Goal: Task Accomplishment & Management: Use online tool/utility

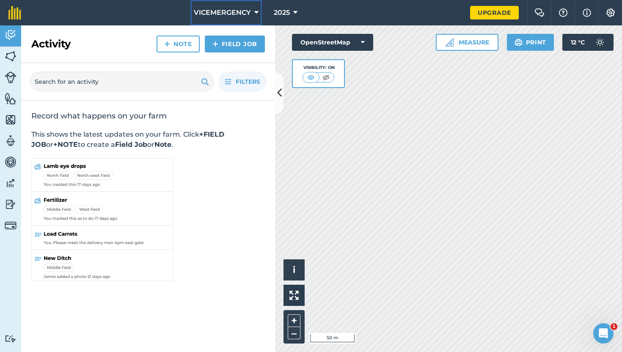
click at [234, 8] on span "VICEMERGENCY" at bounding box center [222, 13] width 57 height 10
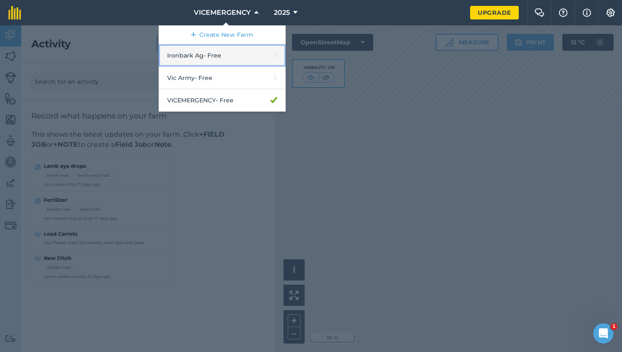
click at [215, 57] on link "Ironbark Ag - Free" at bounding box center [222, 55] width 127 height 22
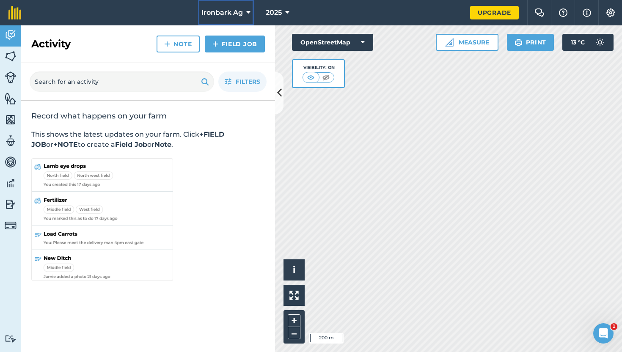
click at [219, 17] on span "Ironbark Ag" at bounding box center [221, 13] width 41 height 10
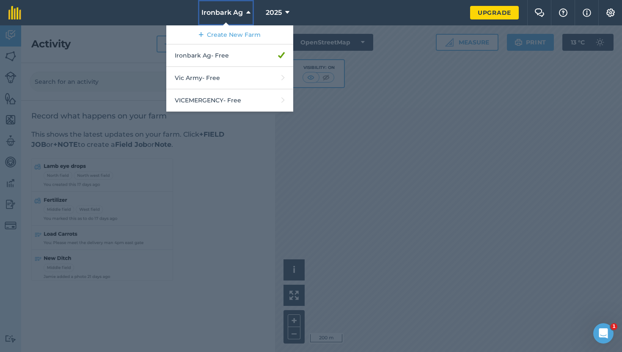
click at [219, 23] on button "Ironbark Ag" at bounding box center [226, 12] width 56 height 25
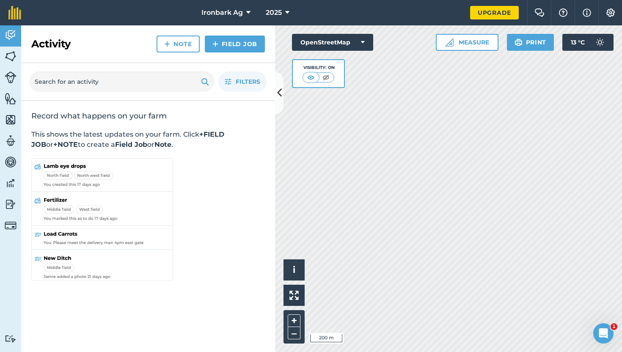
click at [366, 69] on div "OpenStreetMap Visibility: On" at bounding box center [332, 61] width 81 height 54
click at [341, 39] on button "OpenStreetMap" at bounding box center [332, 42] width 81 height 17
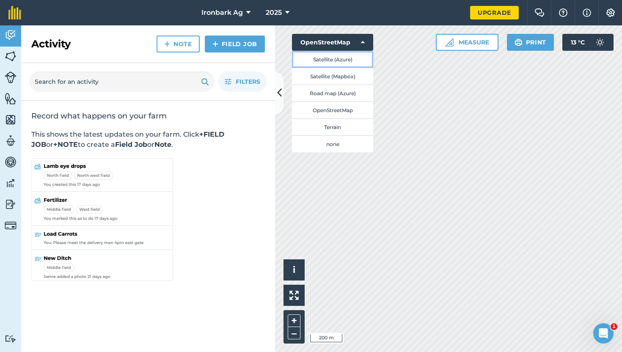
click at [331, 63] on button "Satellite (Azure)" at bounding box center [332, 59] width 81 height 17
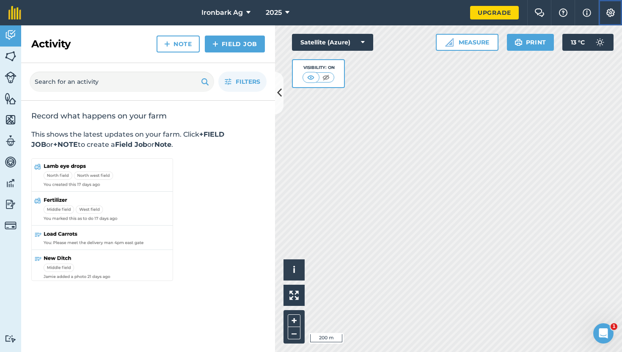
click at [608, 6] on button "Settings" at bounding box center [610, 12] width 24 height 25
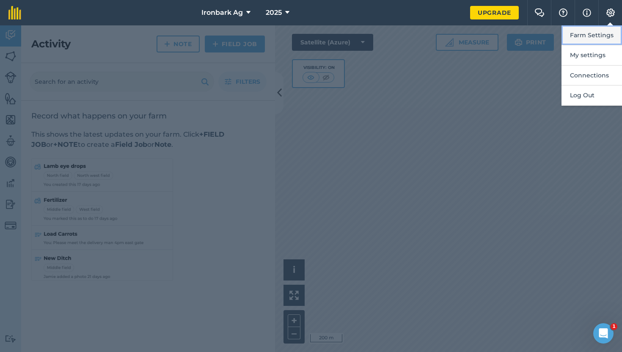
click at [589, 41] on button "Farm Settings" at bounding box center [592, 35] width 61 height 20
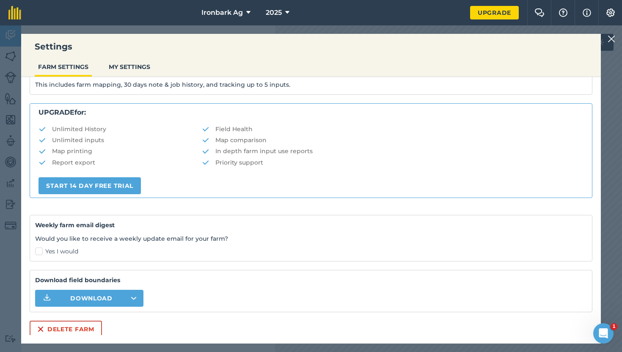
scroll to position [140, 0]
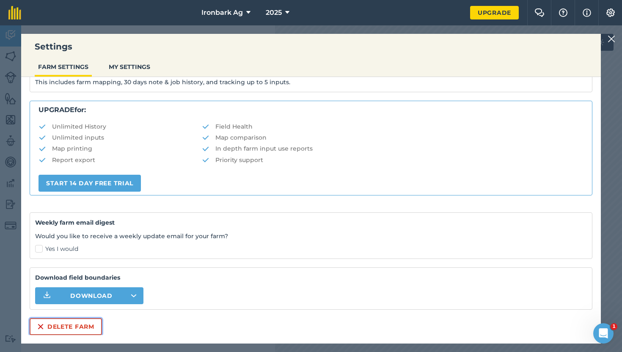
click at [72, 320] on button "Delete farm" at bounding box center [66, 326] width 72 height 17
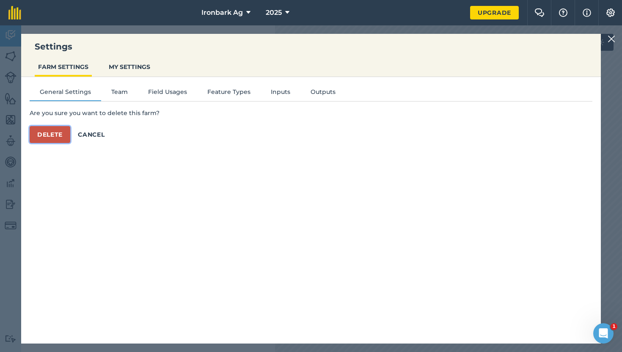
click at [39, 136] on button "Delete" at bounding box center [50, 134] width 41 height 17
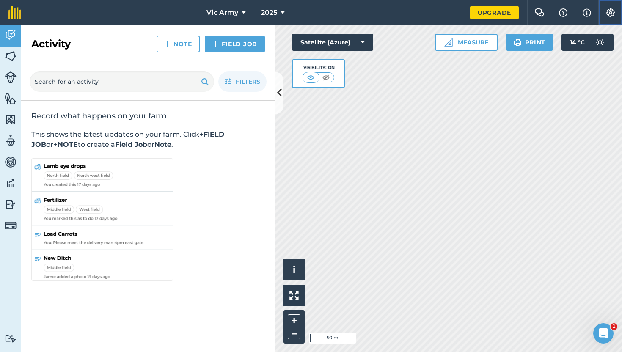
click at [612, 14] on img at bounding box center [611, 12] width 10 height 8
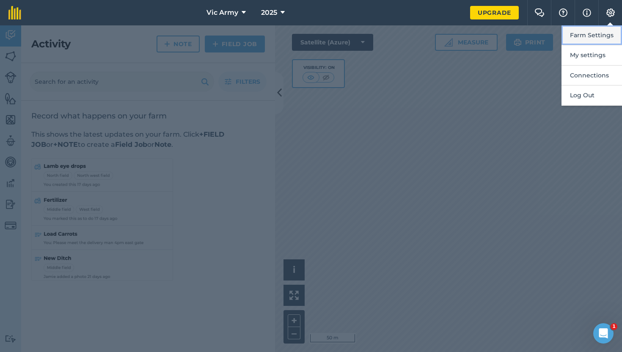
click at [587, 34] on button "Farm Settings" at bounding box center [592, 35] width 61 height 20
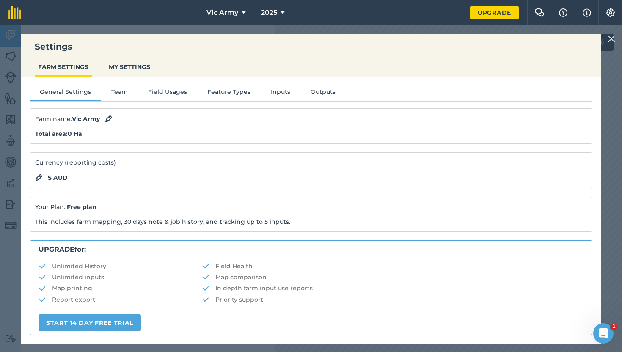
scroll to position [140, 0]
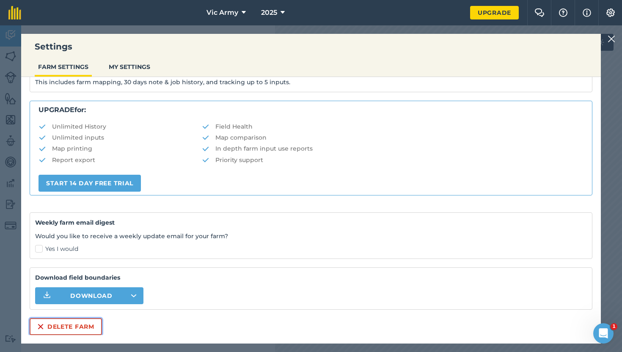
click at [68, 329] on button "Delete farm" at bounding box center [66, 326] width 72 height 17
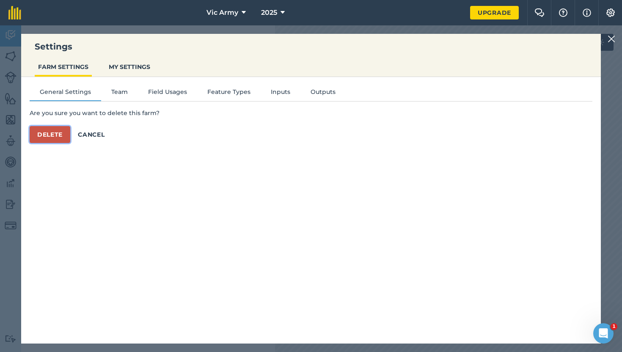
click at [53, 138] on button "Delete" at bounding box center [50, 134] width 41 height 17
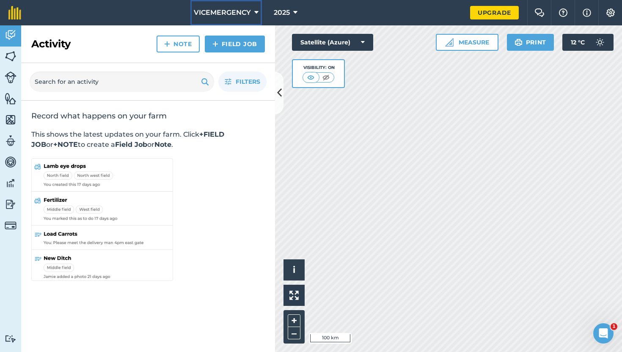
click at [228, 12] on span "VICEMERGENCY" at bounding box center [222, 13] width 57 height 10
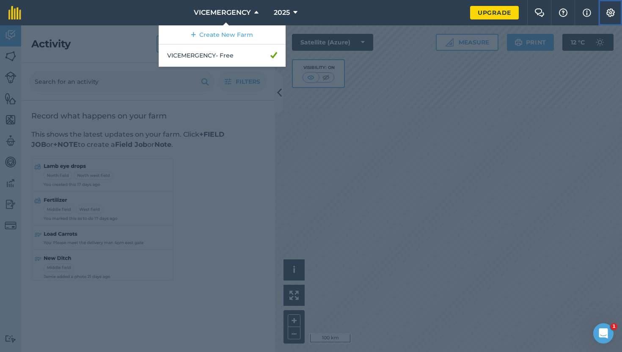
click at [608, 12] on img at bounding box center [611, 12] width 10 height 8
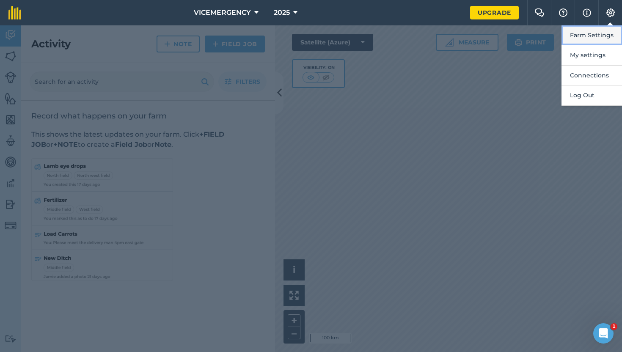
click at [586, 41] on button "Farm Settings" at bounding box center [592, 35] width 61 height 20
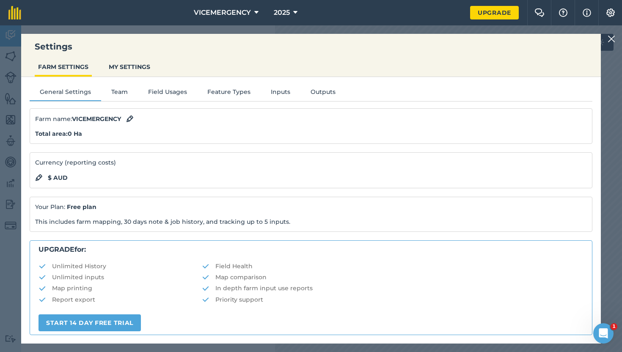
scroll to position [140, 0]
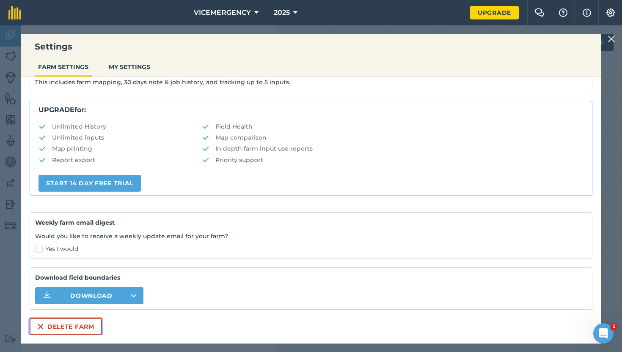
click at [61, 330] on button "Delete farm" at bounding box center [66, 326] width 72 height 17
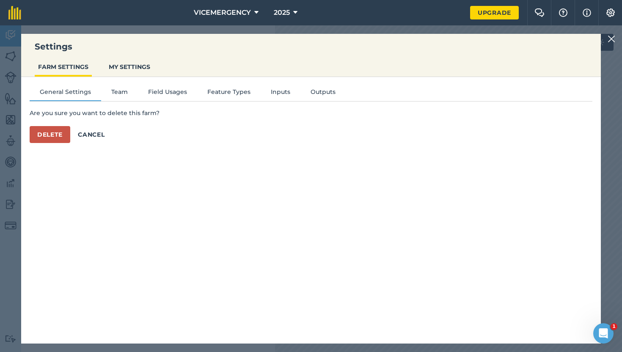
scroll to position [0, 0]
click at [41, 132] on button "Delete" at bounding box center [50, 134] width 41 height 17
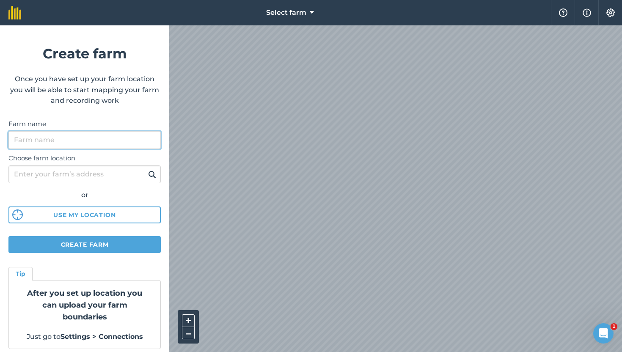
click at [70, 139] on input "Farm name" at bounding box center [84, 140] width 152 height 18
type input "Valley Farms"
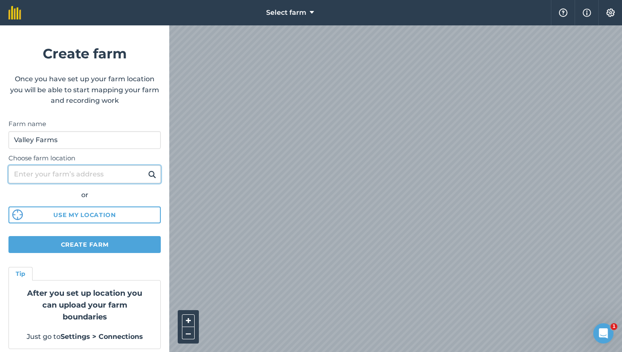
click at [74, 172] on input "Choose farm location" at bounding box center [84, 174] width 152 height 18
click at [31, 195] on div "or" at bounding box center [84, 195] width 152 height 11
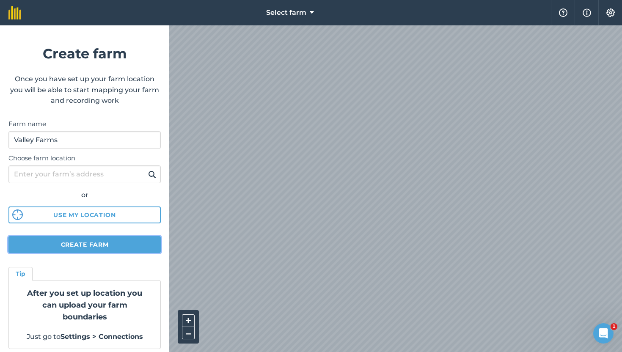
click at [50, 237] on button "Create farm" at bounding box center [84, 244] width 152 height 17
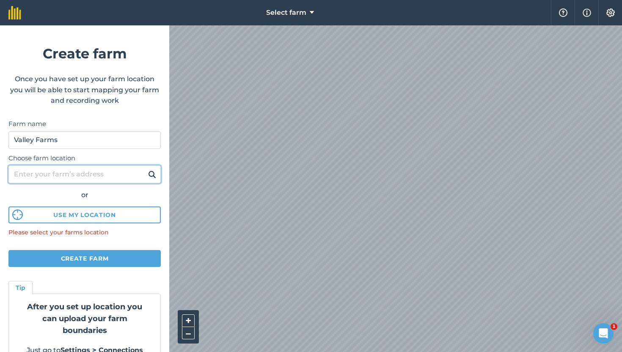
click at [56, 173] on input "Choose farm location" at bounding box center [84, 174] width 152 height 18
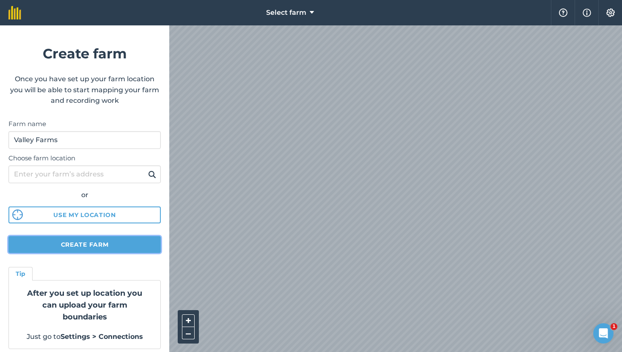
click at [94, 242] on button "Create farm" at bounding box center [84, 244] width 152 height 17
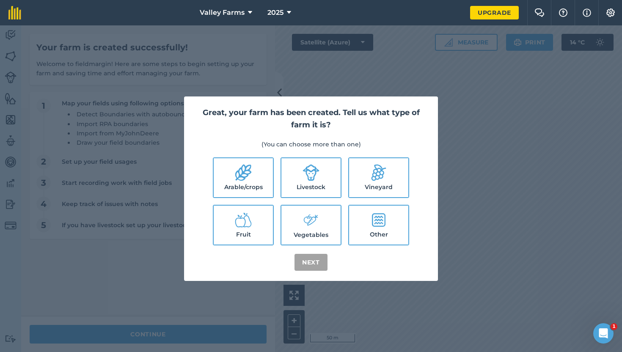
click at [237, 182] on label "Arable/crops" at bounding box center [243, 177] width 59 height 39
checkbox input "true"
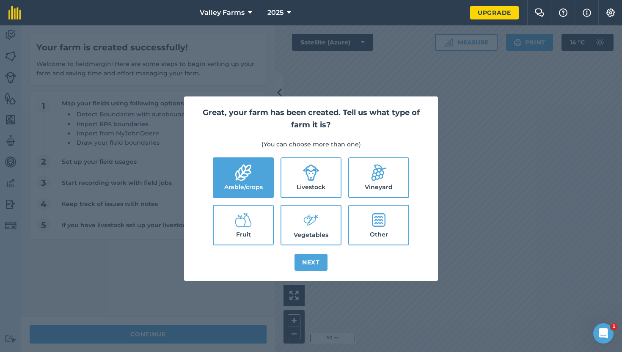
click at [308, 166] on icon at bounding box center [311, 173] width 17 height 17
checkbox input "true"
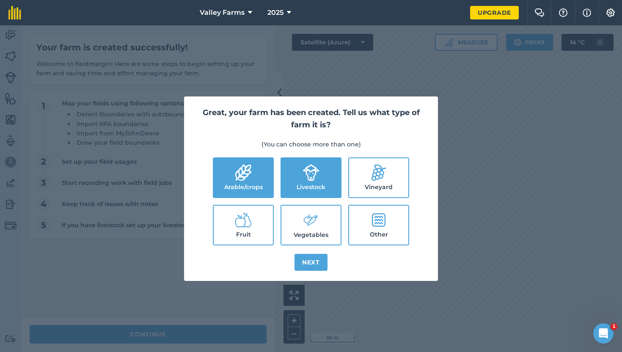
click at [370, 218] on label "Other" at bounding box center [378, 225] width 59 height 39
checkbox input "true"
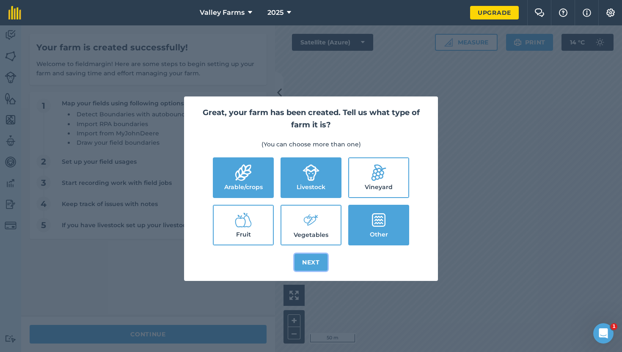
click at [309, 263] on button "Next" at bounding box center [311, 262] width 33 height 17
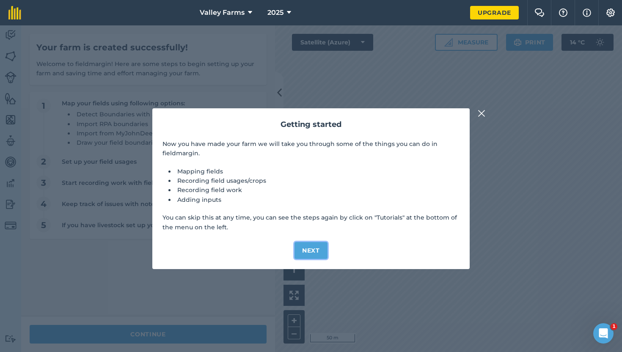
click at [309, 246] on button "Next" at bounding box center [311, 250] width 33 height 17
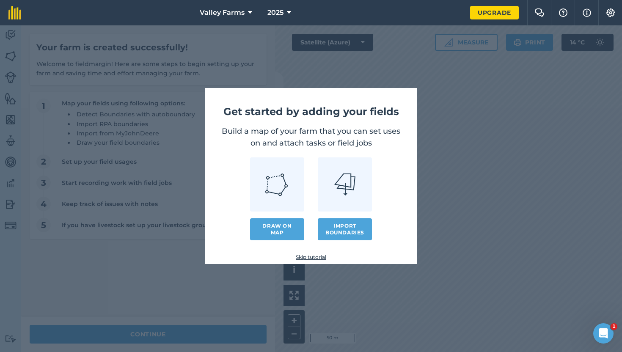
click at [316, 255] on link "Skip tutorial" at bounding box center [311, 257] width 184 height 7
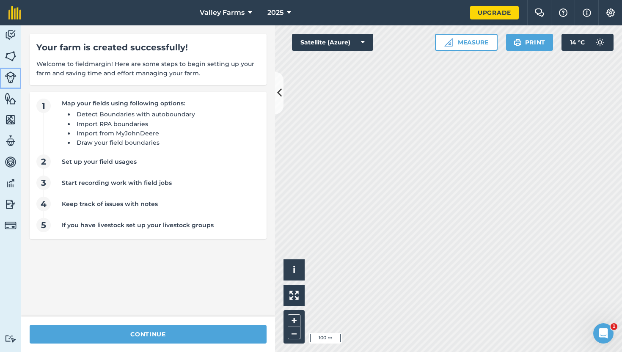
click at [15, 74] on img at bounding box center [11, 78] width 12 height 12
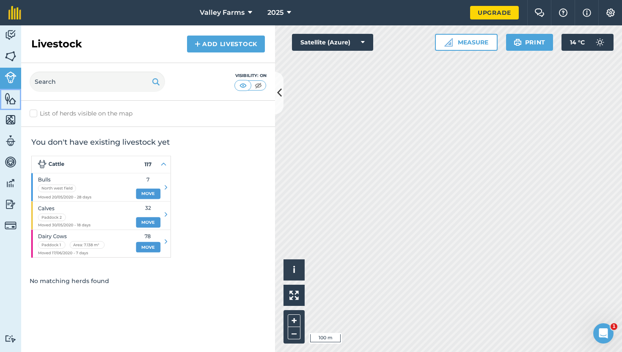
click at [9, 109] on link "Features" at bounding box center [10, 99] width 21 height 21
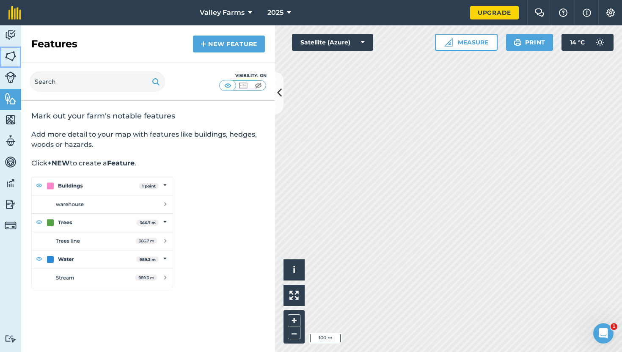
click at [14, 61] on img at bounding box center [11, 56] width 12 height 13
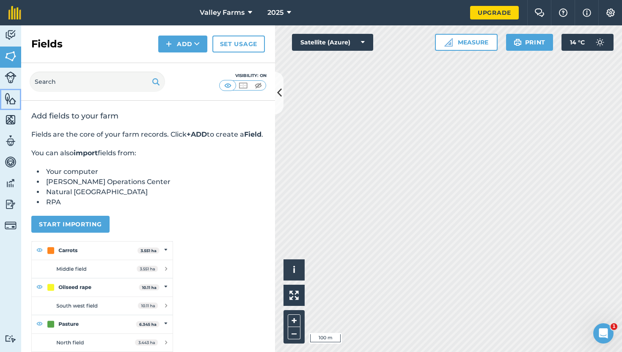
click at [11, 96] on img at bounding box center [11, 98] width 12 height 13
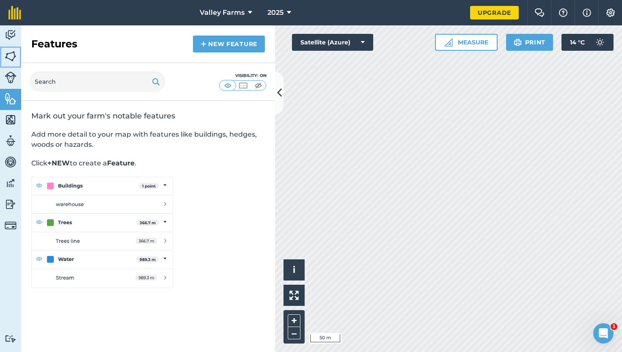
click at [6, 52] on img at bounding box center [11, 56] width 12 height 13
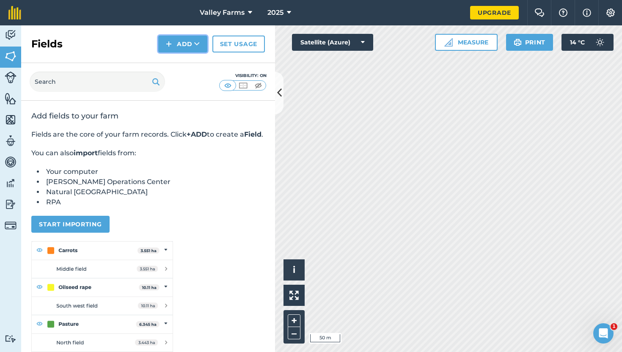
click at [183, 42] on button "Add" at bounding box center [182, 44] width 49 height 17
click at [184, 46] on button "Add Draw Import" at bounding box center [182, 44] width 49 height 17
click at [193, 43] on button "Add" at bounding box center [182, 44] width 49 height 17
click at [187, 61] on link "Draw" at bounding box center [183, 63] width 47 height 19
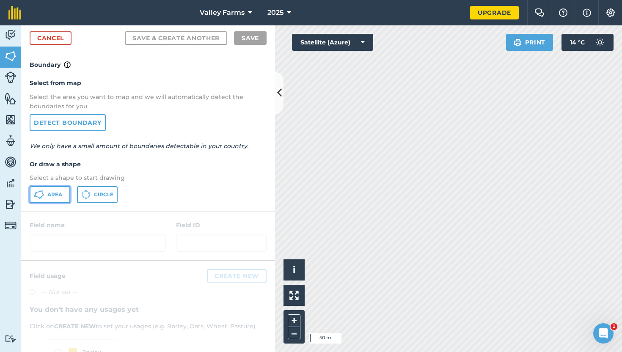
click at [53, 194] on span "Area" at bounding box center [54, 194] width 15 height 7
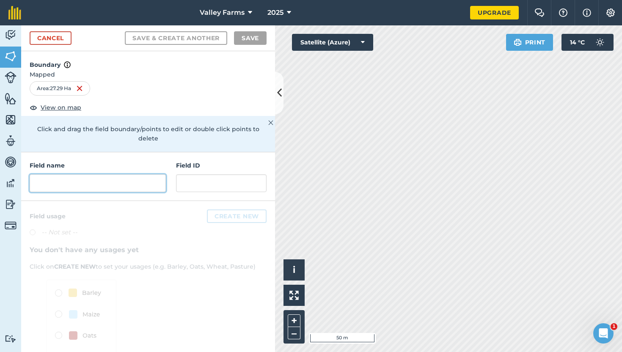
click at [81, 174] on input "text" at bounding box center [98, 183] width 136 height 18
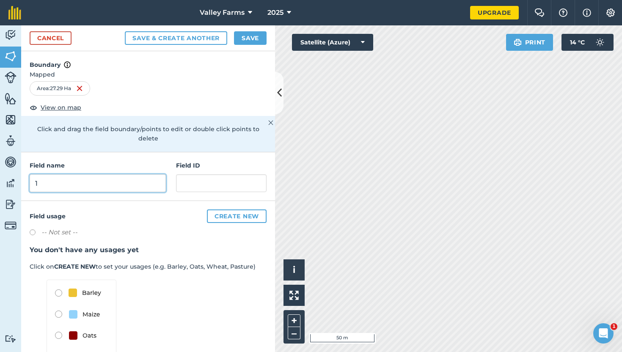
type input "1"
click at [158, 152] on div "Field name 1 Field ID" at bounding box center [148, 176] width 254 height 49
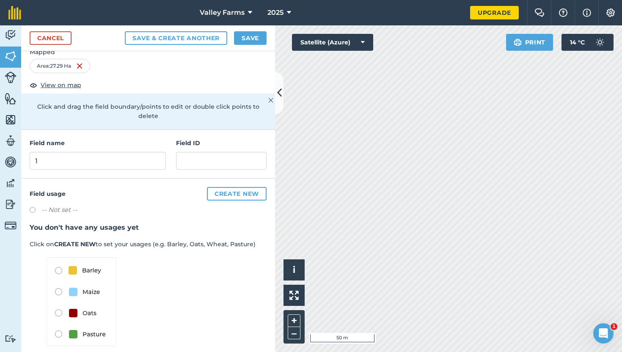
scroll to position [23, 0]
click at [249, 35] on button "Save" at bounding box center [250, 38] width 33 height 14
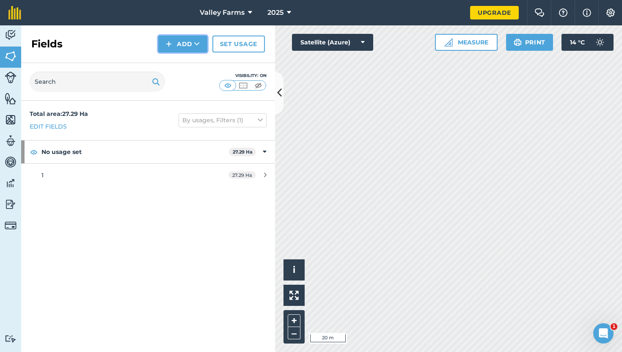
click at [187, 45] on button "Add" at bounding box center [182, 44] width 49 height 17
click at [179, 60] on link "Draw" at bounding box center [183, 63] width 47 height 19
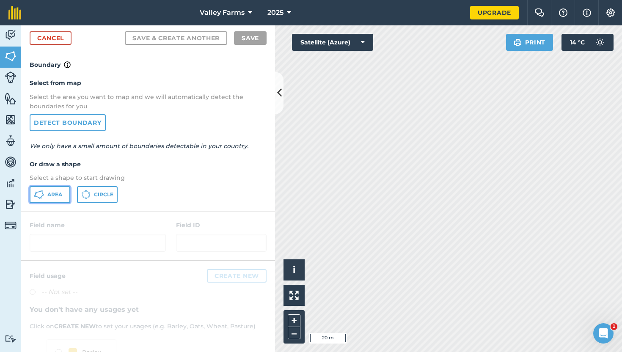
click at [51, 194] on span "Area" at bounding box center [54, 194] width 15 height 7
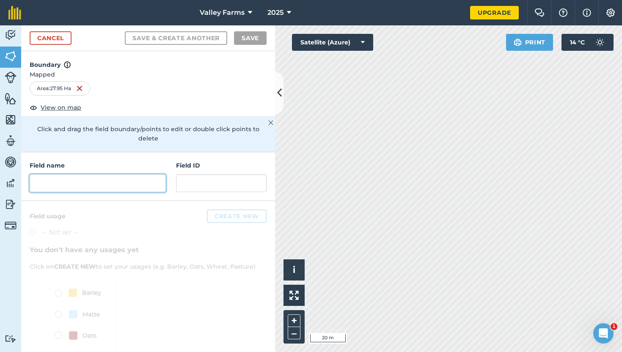
click at [64, 177] on input "text" at bounding box center [98, 183] width 136 height 18
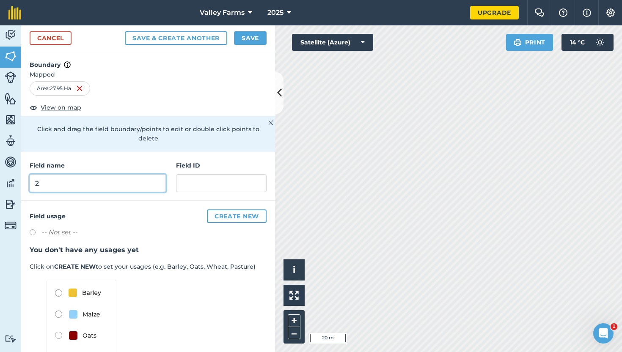
type input "2"
click at [254, 40] on button "Save" at bounding box center [250, 38] width 33 height 14
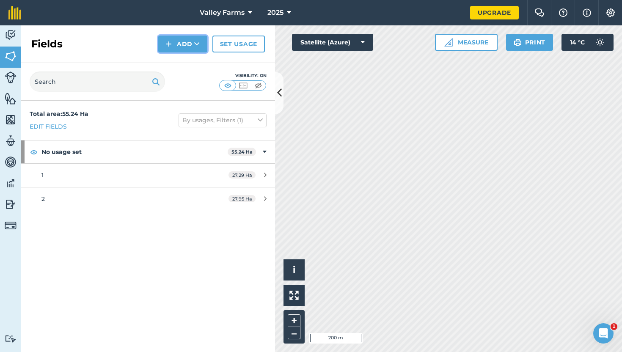
click at [180, 46] on button "Add" at bounding box center [182, 44] width 49 height 17
click at [181, 65] on link "Draw" at bounding box center [183, 63] width 47 height 19
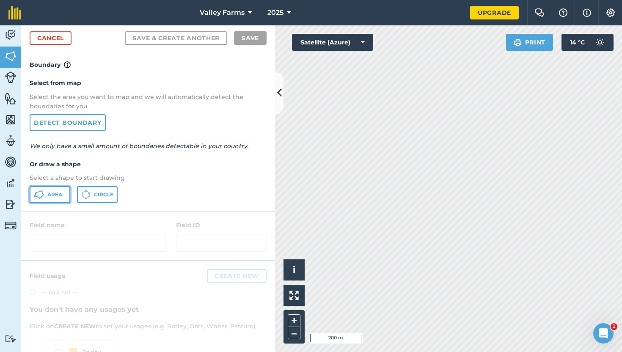
click at [50, 190] on button "Area" at bounding box center [50, 194] width 41 height 17
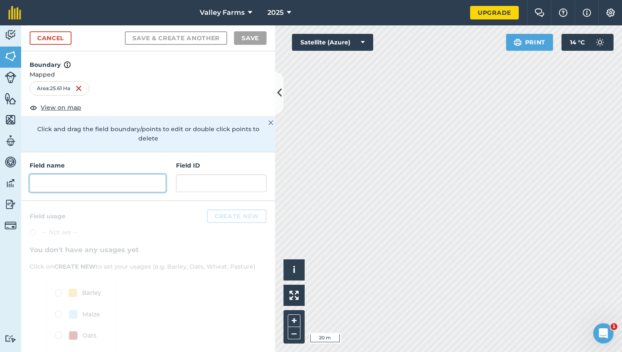
click at [95, 174] on input "text" at bounding box center [98, 183] width 136 height 18
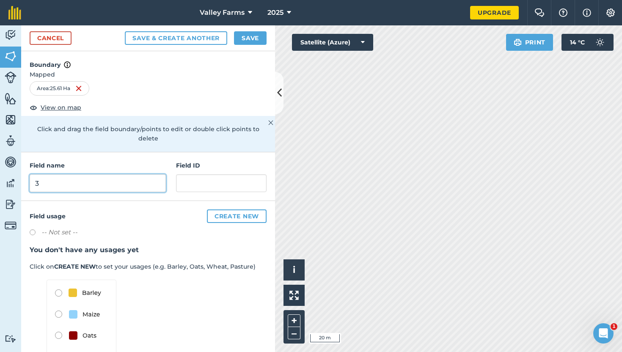
type input "3"
click at [254, 31] on button "Save" at bounding box center [250, 38] width 33 height 14
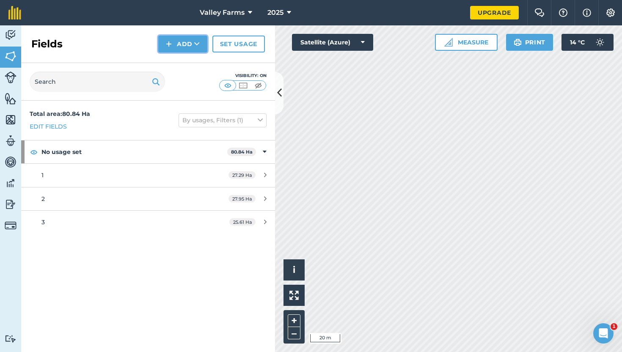
click at [182, 41] on button "Add" at bounding box center [182, 44] width 49 height 17
click at [178, 59] on link "Draw" at bounding box center [183, 63] width 47 height 19
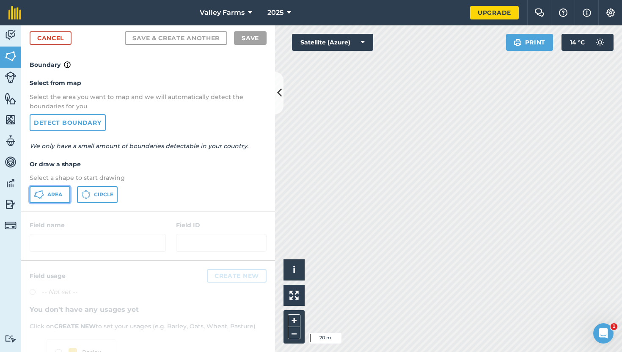
click at [55, 195] on span "Area" at bounding box center [54, 194] width 15 height 7
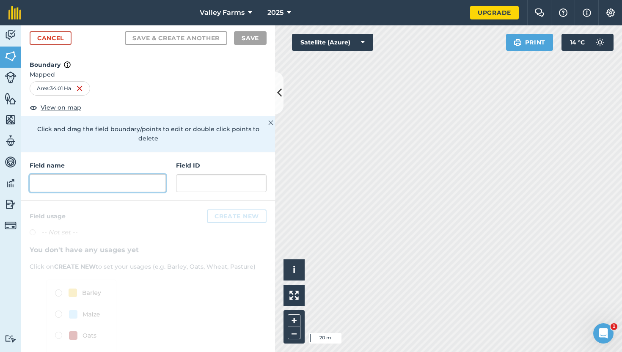
click at [80, 174] on input "text" at bounding box center [98, 183] width 136 height 18
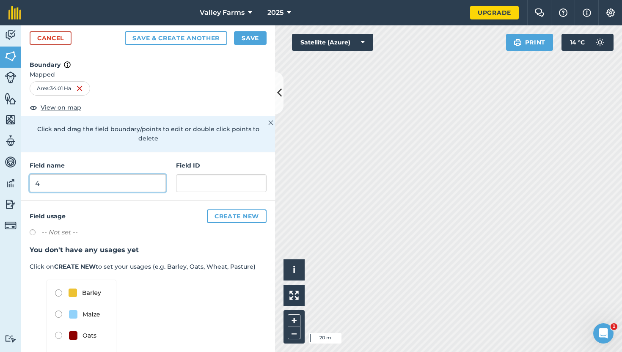
type input "4"
click at [249, 38] on button "Save" at bounding box center [250, 38] width 33 height 14
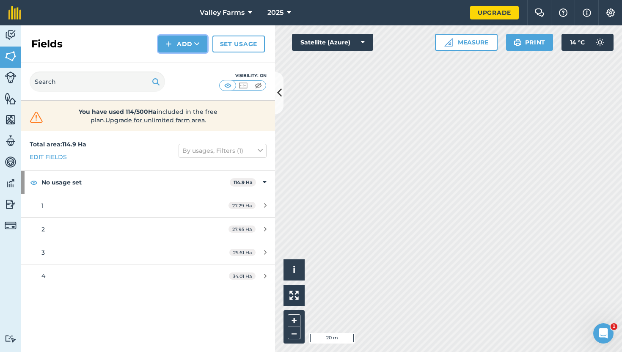
click at [187, 42] on button "Add" at bounding box center [182, 44] width 49 height 17
click at [174, 67] on link "Draw" at bounding box center [183, 63] width 47 height 19
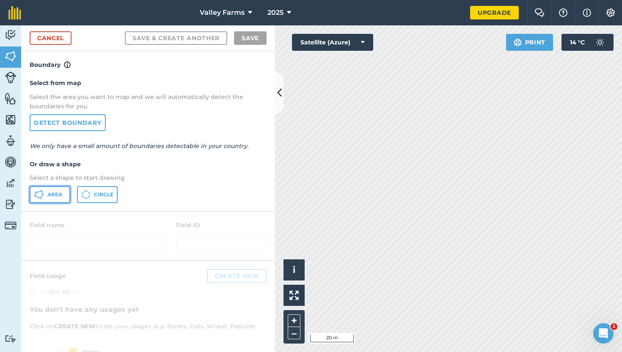
click at [60, 196] on span "Area" at bounding box center [54, 194] width 15 height 7
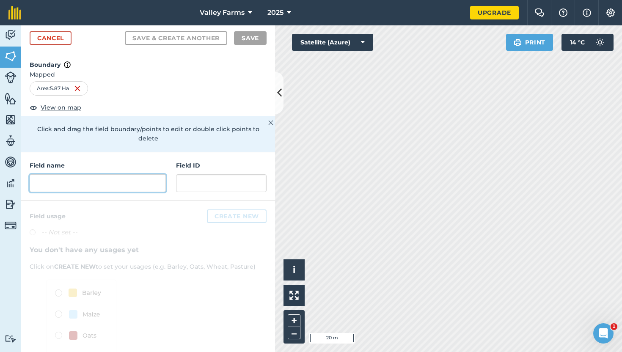
click at [76, 175] on input "text" at bounding box center [98, 183] width 136 height 18
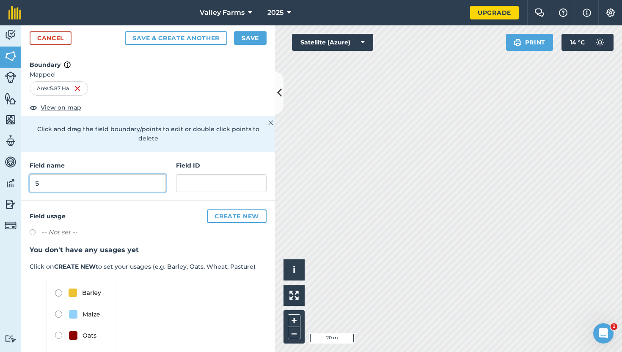
type input "5"
click at [259, 36] on button "Save" at bounding box center [250, 38] width 33 height 14
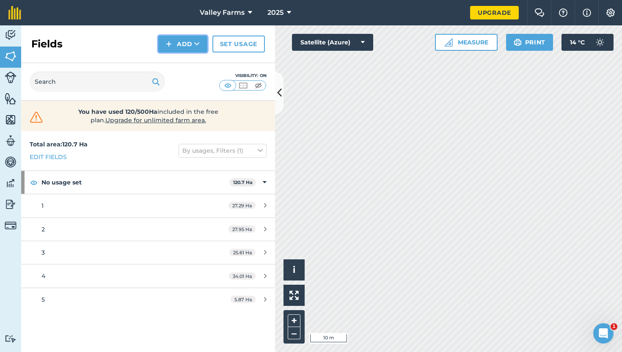
click at [189, 44] on button "Add" at bounding box center [182, 44] width 49 height 17
click at [188, 67] on link "Draw" at bounding box center [183, 63] width 47 height 19
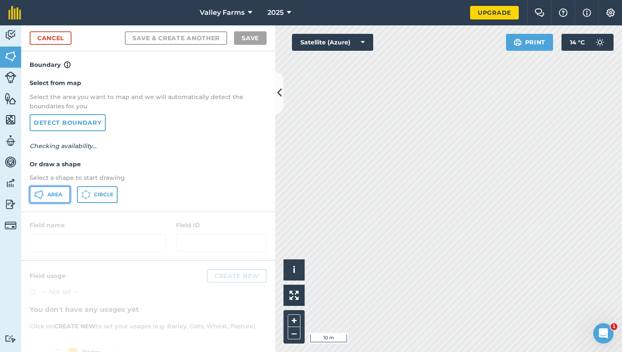
click at [57, 189] on button "Area" at bounding box center [50, 194] width 41 height 17
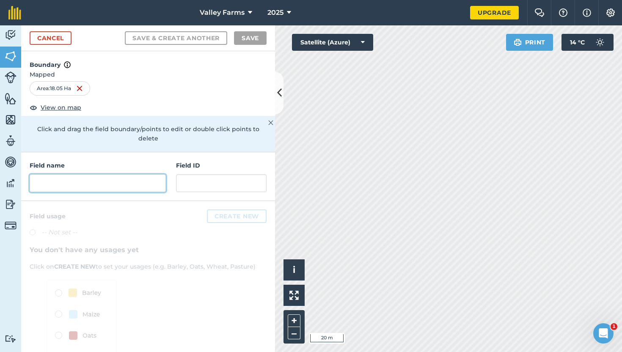
click at [90, 175] on input "text" at bounding box center [98, 183] width 136 height 18
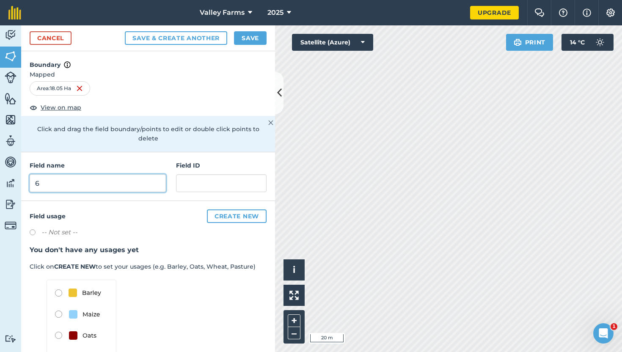
type input "6"
click at [250, 38] on button "Save" at bounding box center [250, 38] width 33 height 14
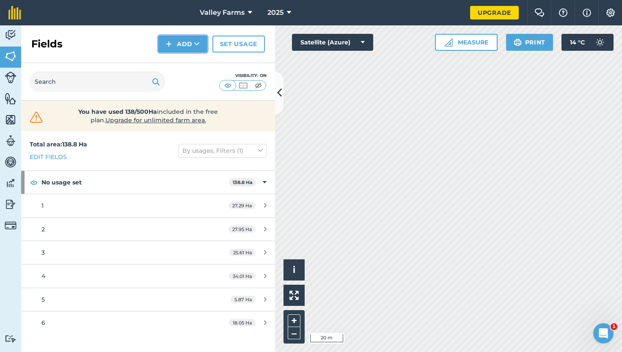
click at [182, 44] on button "Add" at bounding box center [182, 44] width 49 height 17
click at [184, 59] on link "Draw" at bounding box center [183, 63] width 47 height 19
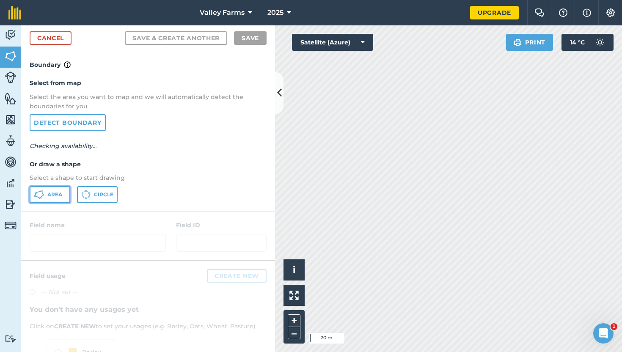
click at [50, 192] on span "Area" at bounding box center [54, 194] width 15 height 7
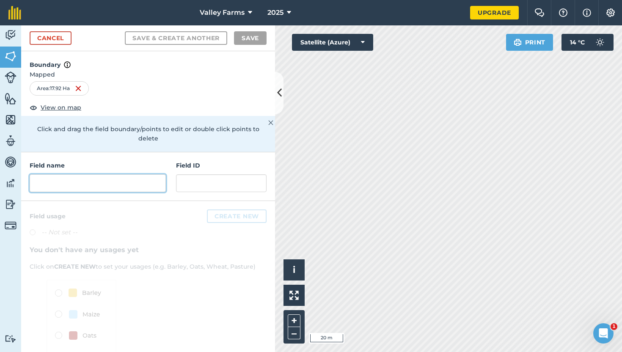
click at [106, 174] on input "text" at bounding box center [98, 183] width 136 height 18
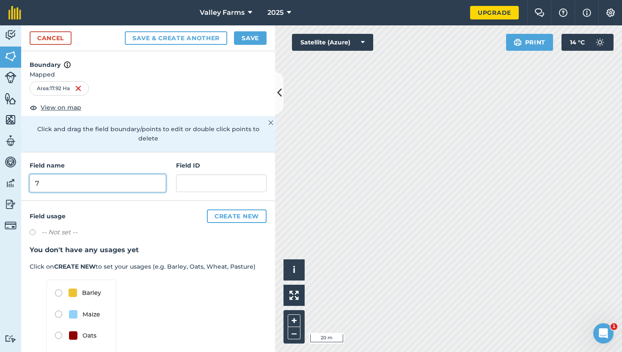
type input "7"
click at [250, 35] on button "Save" at bounding box center [250, 38] width 33 height 14
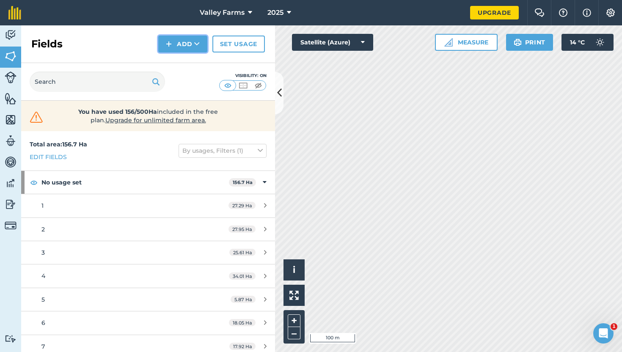
click at [180, 44] on button "Add" at bounding box center [182, 44] width 49 height 17
click at [176, 65] on link "Draw" at bounding box center [183, 63] width 47 height 19
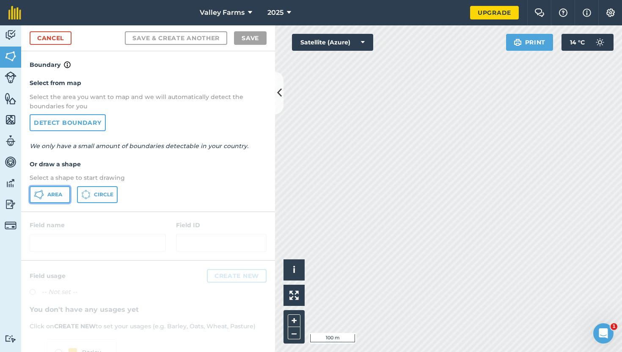
click at [55, 193] on span "Area" at bounding box center [54, 194] width 15 height 7
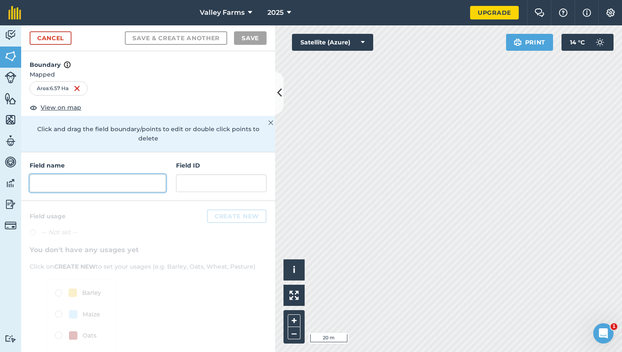
click at [83, 176] on input "text" at bounding box center [98, 183] width 136 height 18
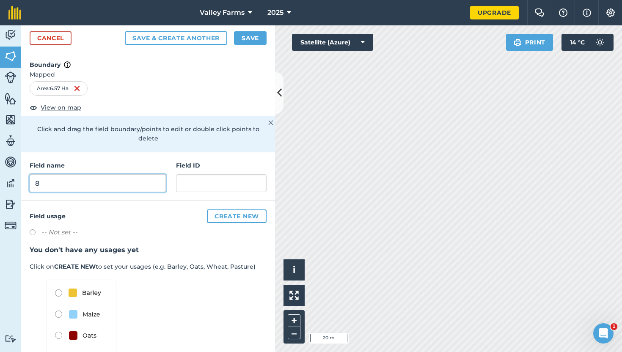
type input "8"
click at [252, 36] on button "Save" at bounding box center [250, 38] width 33 height 14
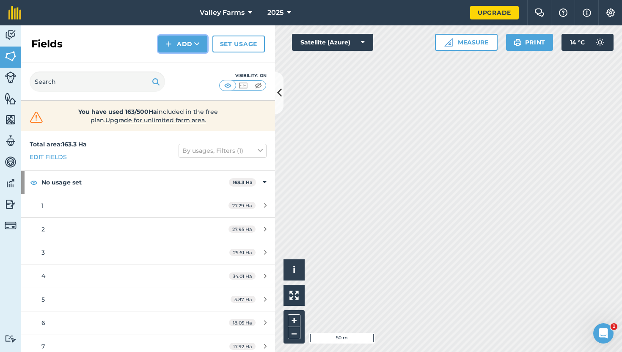
click at [188, 46] on button "Add" at bounding box center [182, 44] width 49 height 17
click at [174, 67] on link "Draw" at bounding box center [183, 63] width 47 height 19
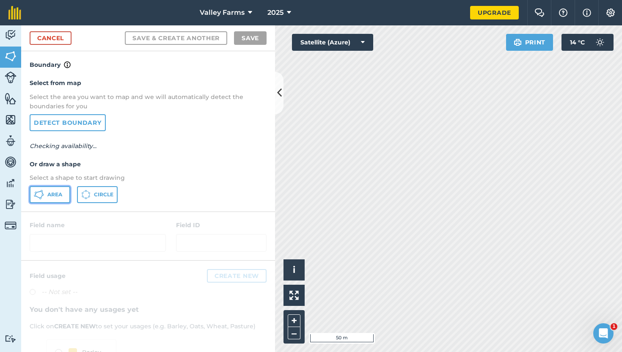
click at [52, 194] on span "Area" at bounding box center [54, 194] width 15 height 7
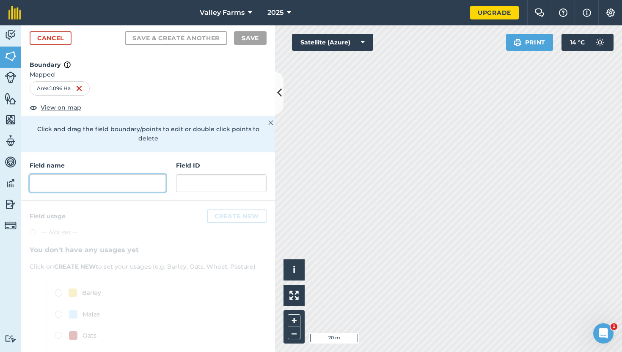
click at [80, 178] on input "text" at bounding box center [98, 183] width 136 height 18
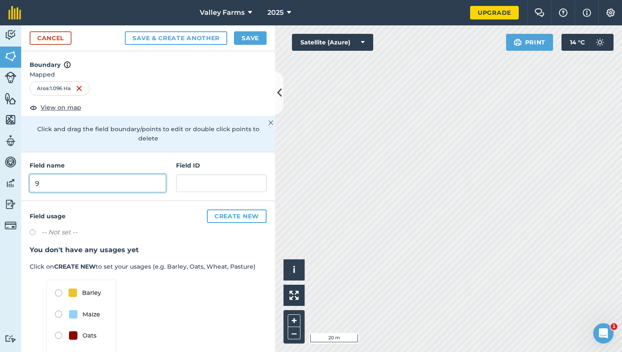
type input "9"
click at [247, 38] on button "Save" at bounding box center [250, 38] width 33 height 14
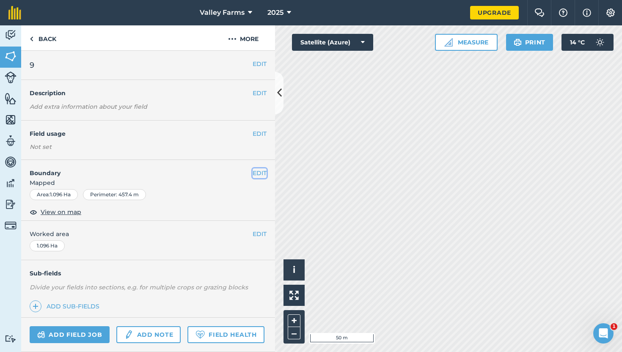
click at [261, 171] on button "EDIT" at bounding box center [260, 172] width 14 height 9
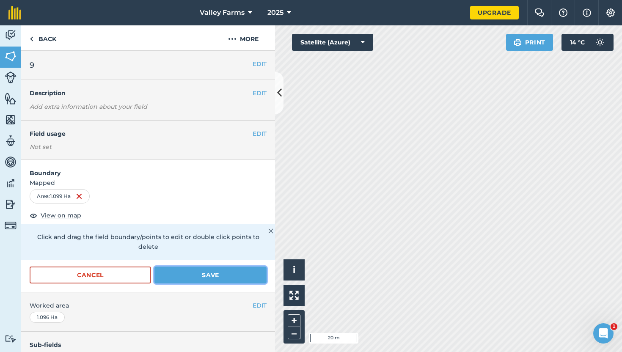
click at [237, 267] on button "Save" at bounding box center [210, 275] width 112 height 17
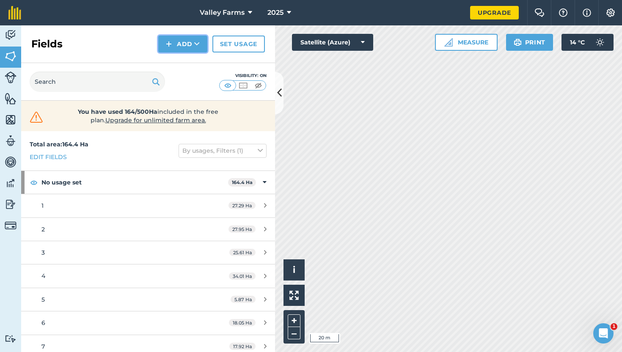
click at [182, 45] on button "Add" at bounding box center [182, 44] width 49 height 17
click at [182, 66] on link "Draw" at bounding box center [183, 63] width 47 height 19
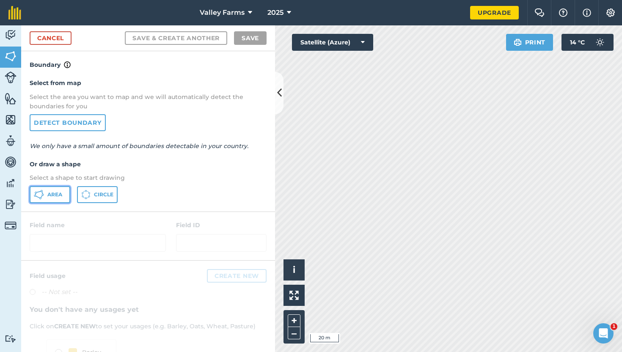
click at [47, 197] on button "Area" at bounding box center [50, 194] width 41 height 17
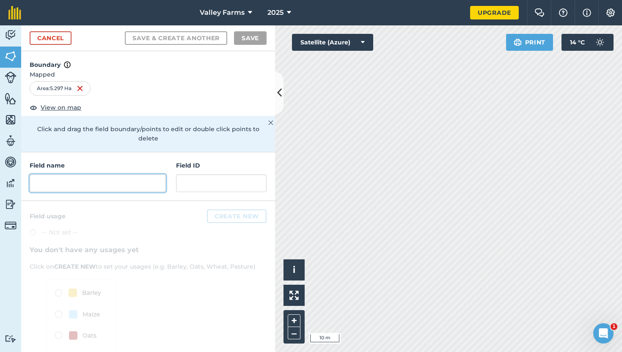
click at [104, 174] on input "text" at bounding box center [98, 183] width 136 height 18
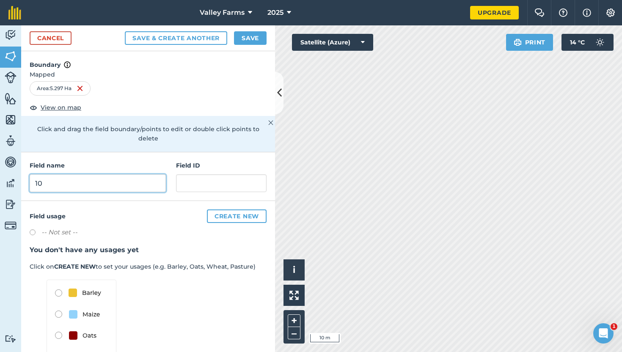
type input "10"
click at [259, 34] on button "Save" at bounding box center [250, 38] width 33 height 14
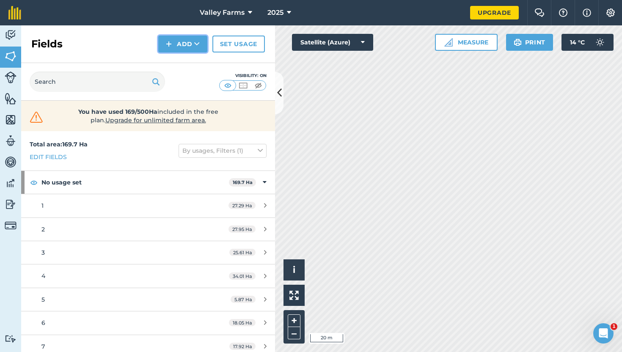
click at [177, 48] on button "Add" at bounding box center [182, 44] width 49 height 17
click at [176, 61] on link "Draw" at bounding box center [183, 63] width 47 height 19
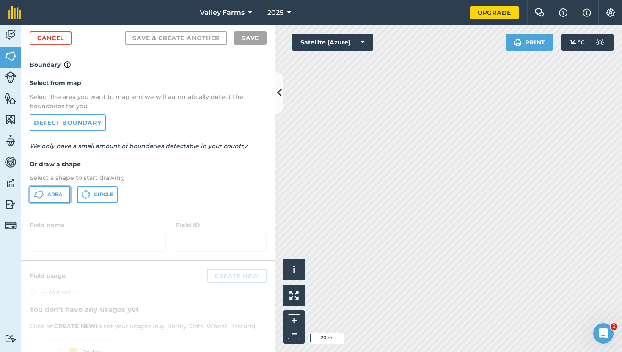
click at [46, 199] on button "Area" at bounding box center [50, 194] width 41 height 17
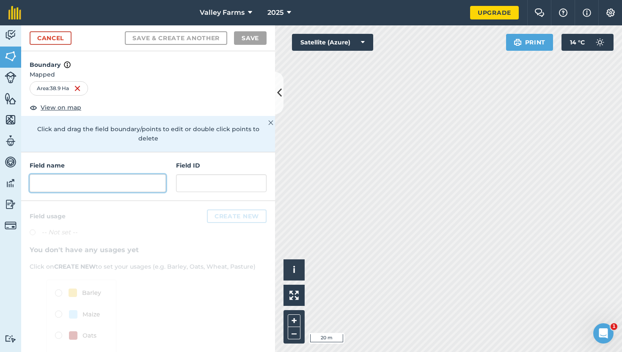
click at [83, 177] on input "text" at bounding box center [98, 183] width 136 height 18
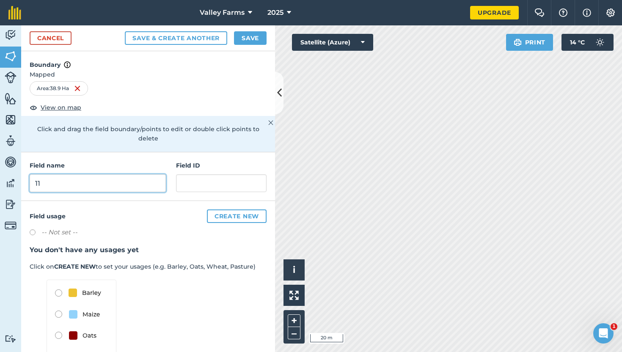
type input "11"
click at [259, 36] on button "Save" at bounding box center [250, 38] width 33 height 14
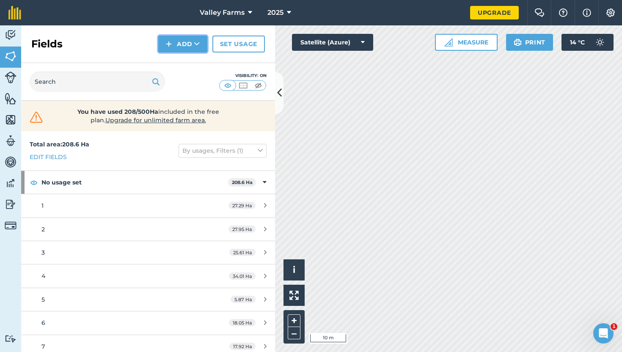
click at [171, 44] on img at bounding box center [169, 44] width 6 height 10
click at [180, 63] on link "Draw" at bounding box center [183, 63] width 47 height 19
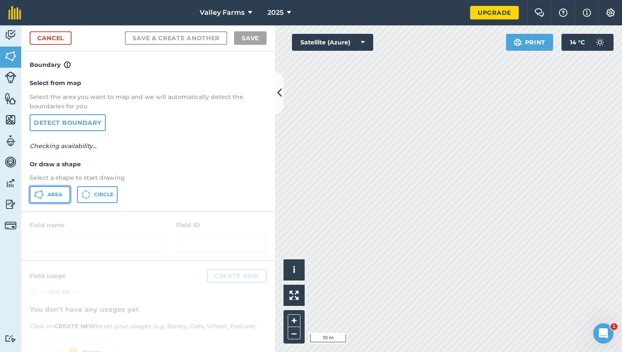
click at [52, 195] on span "Area" at bounding box center [54, 194] width 15 height 7
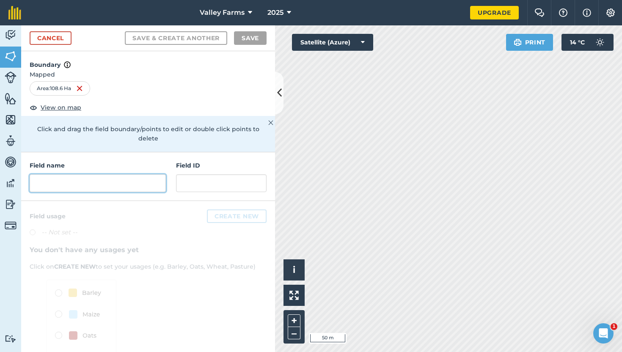
click at [85, 174] on input "text" at bounding box center [98, 183] width 136 height 18
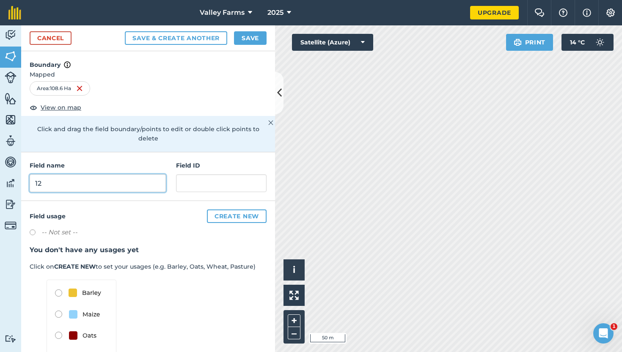
type input "12"
click at [256, 33] on button "Save" at bounding box center [250, 38] width 33 height 14
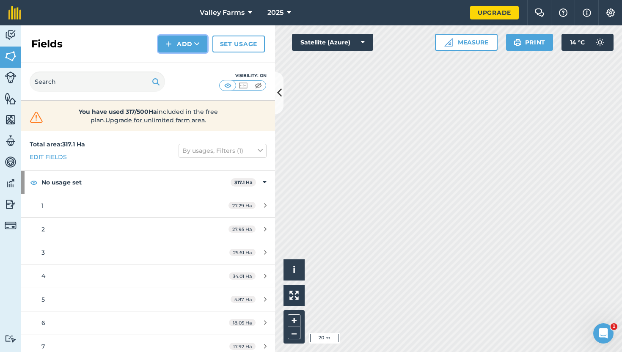
click at [174, 45] on button "Add" at bounding box center [182, 44] width 49 height 17
click at [179, 64] on link "Draw" at bounding box center [183, 63] width 47 height 19
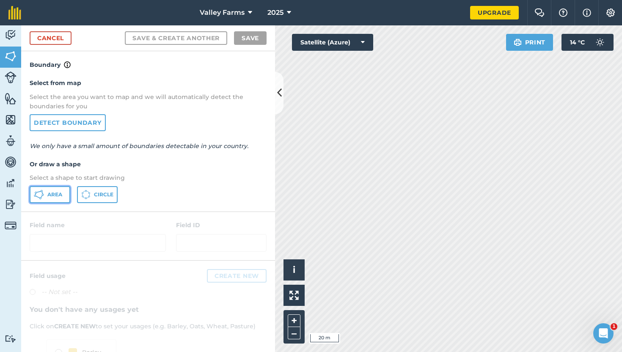
click at [52, 188] on button "Area" at bounding box center [50, 194] width 41 height 17
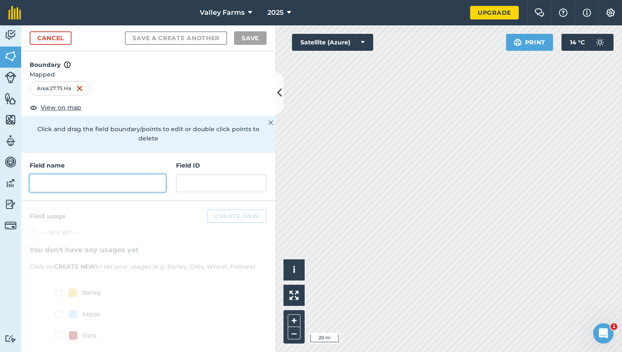
click at [84, 174] on input "text" at bounding box center [98, 183] width 136 height 18
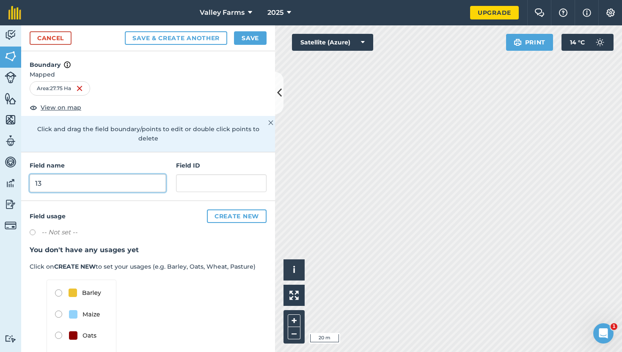
type input "13"
click at [252, 36] on button "Save" at bounding box center [250, 38] width 33 height 14
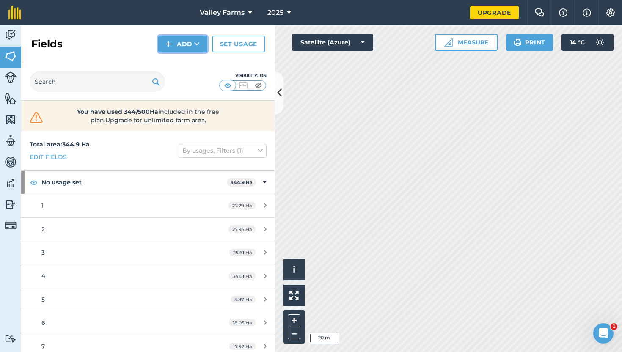
click at [176, 45] on button "Add" at bounding box center [182, 44] width 49 height 17
click at [184, 66] on link "Draw" at bounding box center [183, 63] width 47 height 19
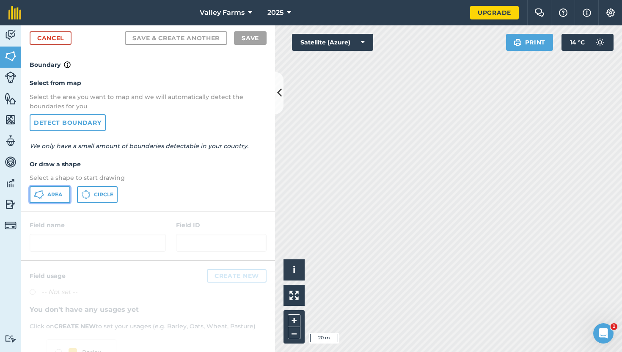
click at [47, 197] on button "Area" at bounding box center [50, 194] width 41 height 17
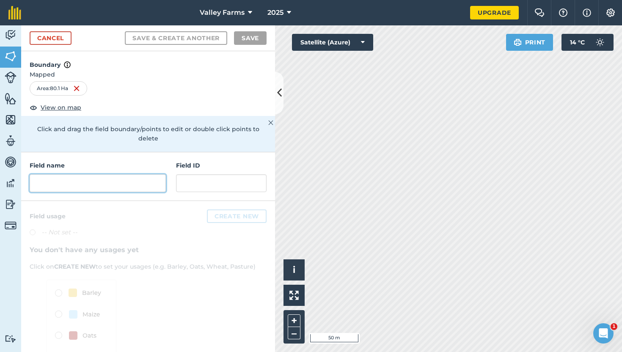
click at [80, 174] on input "text" at bounding box center [98, 183] width 136 height 18
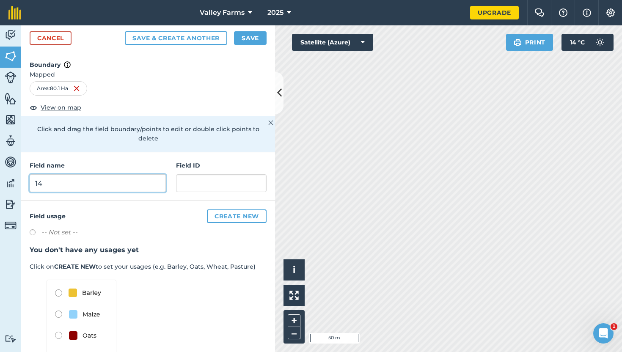
type input "14"
click at [257, 37] on button "Save" at bounding box center [250, 38] width 33 height 14
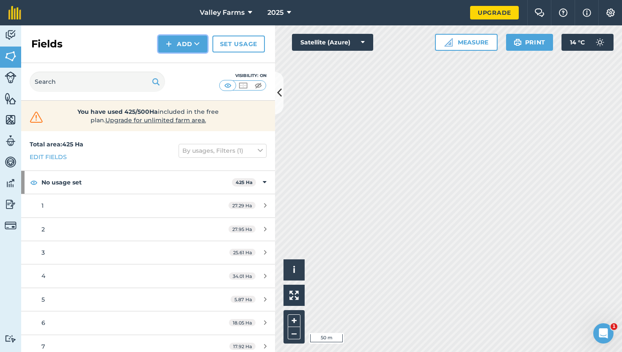
click at [183, 44] on button "Add" at bounding box center [182, 44] width 49 height 17
click at [187, 65] on link "Draw" at bounding box center [183, 63] width 47 height 19
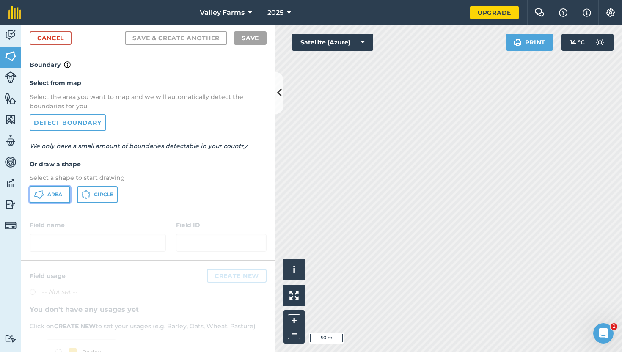
click at [56, 189] on button "Area" at bounding box center [50, 194] width 41 height 17
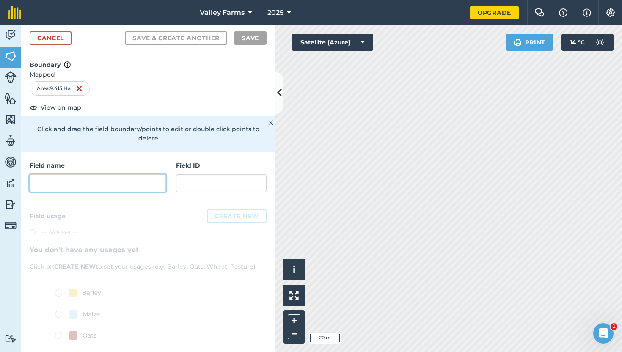
click at [91, 178] on input "text" at bounding box center [98, 183] width 136 height 18
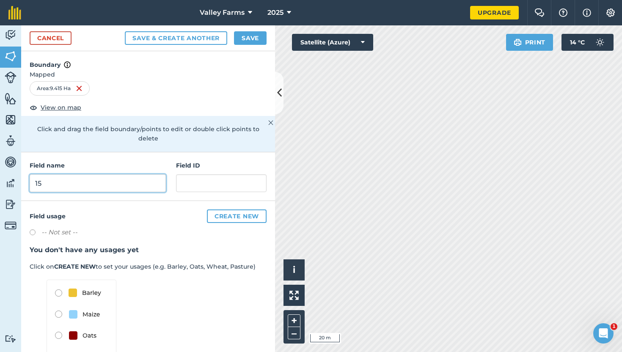
type input "15"
click at [250, 42] on button "Save" at bounding box center [250, 38] width 33 height 14
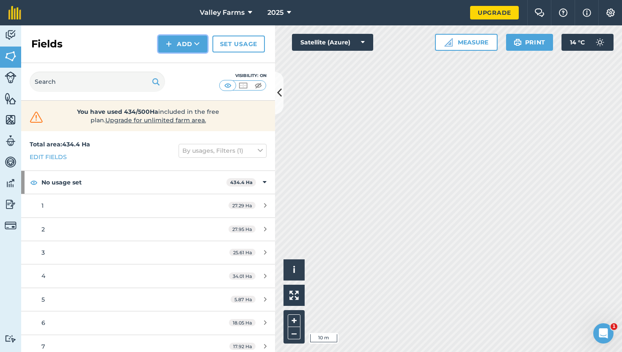
click at [176, 45] on button "Add" at bounding box center [182, 44] width 49 height 17
click at [178, 59] on link "Draw" at bounding box center [183, 63] width 47 height 19
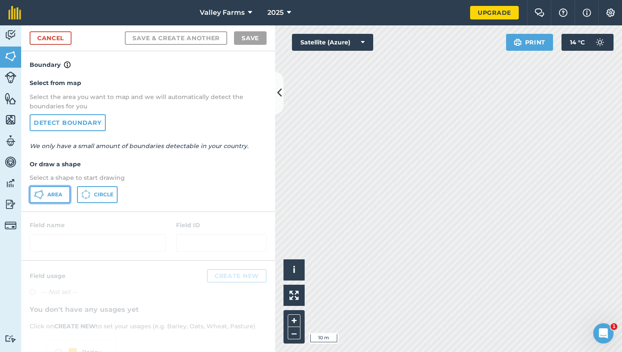
click at [47, 196] on span "Area" at bounding box center [54, 194] width 15 height 7
click at [47, 36] on link "Cancel" at bounding box center [51, 38] width 42 height 14
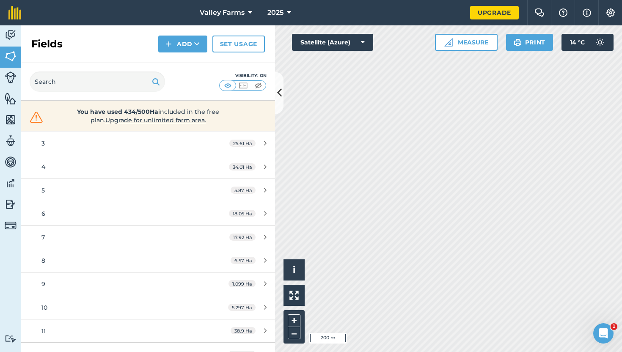
scroll to position [193, 0]
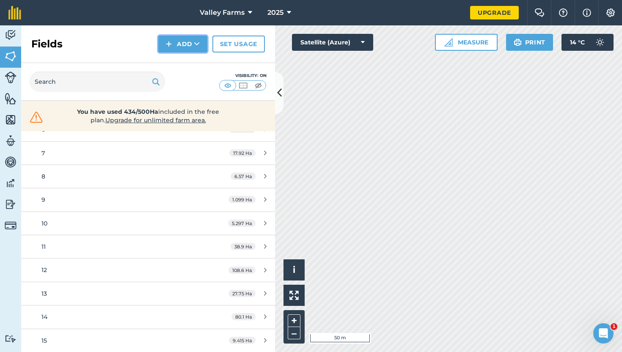
click at [182, 45] on button "Add" at bounding box center [182, 44] width 49 height 17
click at [183, 64] on link "Draw" at bounding box center [183, 63] width 47 height 19
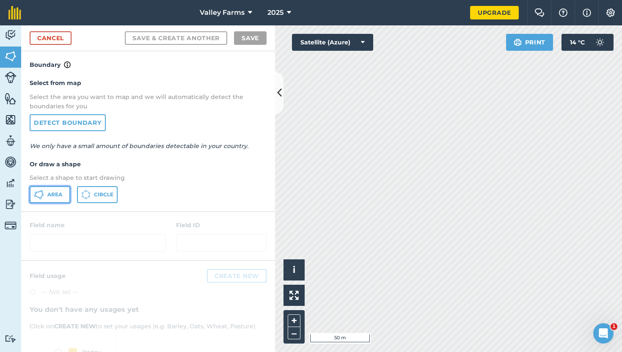
click at [55, 188] on button "Area" at bounding box center [50, 194] width 41 height 17
click at [63, 40] on link "Cancel" at bounding box center [51, 38] width 42 height 14
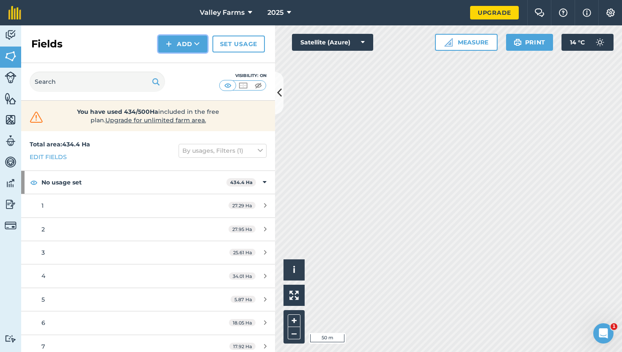
click at [176, 37] on button "Add" at bounding box center [182, 44] width 49 height 17
click at [174, 66] on link "Draw" at bounding box center [183, 63] width 47 height 19
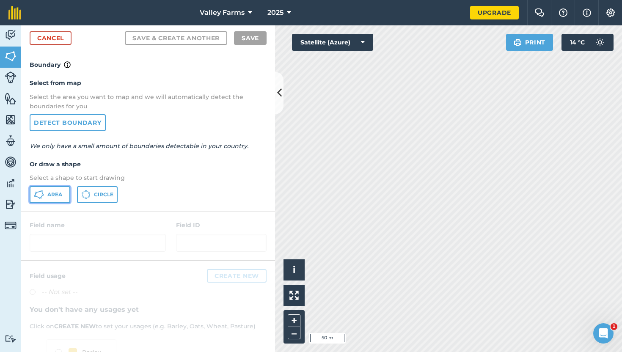
click at [43, 196] on icon at bounding box center [39, 195] width 10 height 10
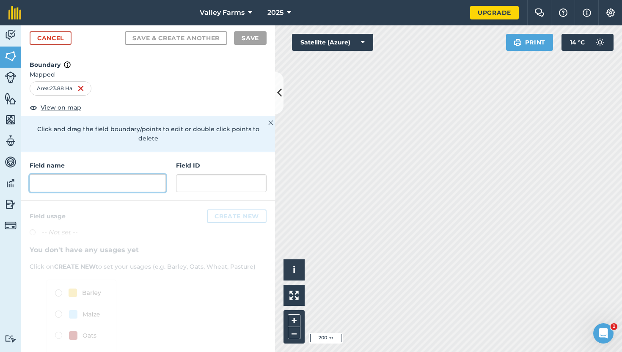
click at [87, 174] on input "text" at bounding box center [98, 183] width 136 height 18
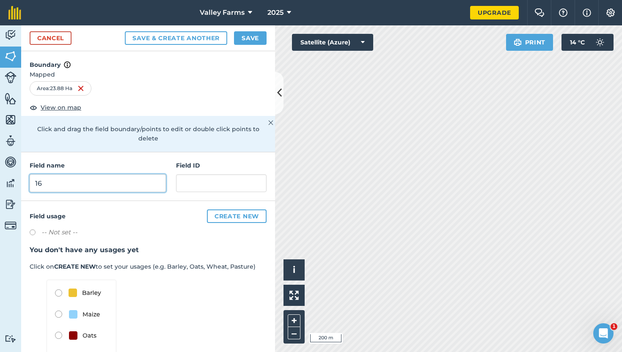
type input "16"
click at [252, 38] on button "Save" at bounding box center [250, 38] width 33 height 14
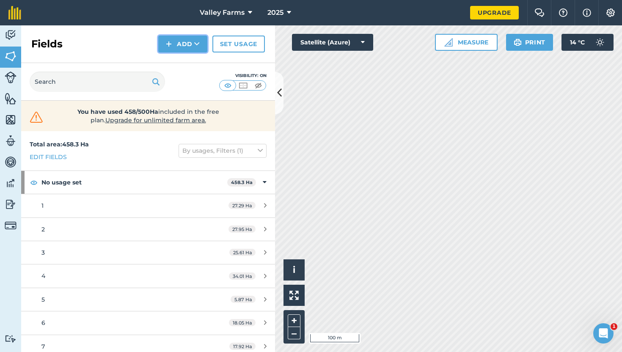
click at [174, 39] on button "Add" at bounding box center [182, 44] width 49 height 17
click at [183, 59] on link "Draw" at bounding box center [183, 63] width 47 height 19
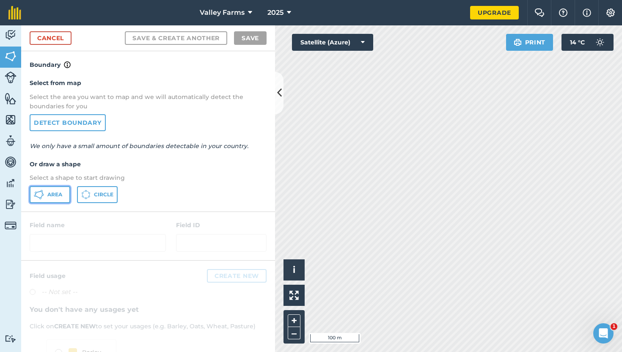
click at [51, 201] on button "Area" at bounding box center [50, 194] width 41 height 17
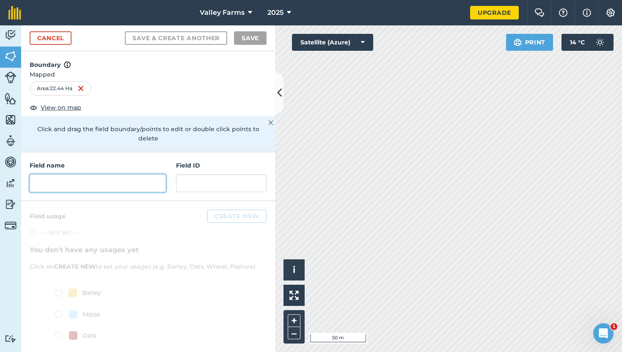
click at [66, 180] on input "text" at bounding box center [98, 183] width 136 height 18
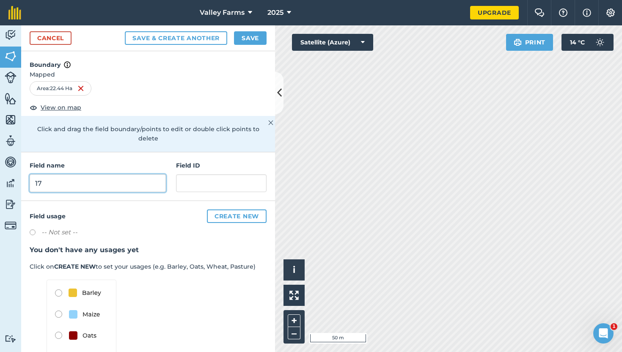
type input "17"
click at [246, 38] on button "Save" at bounding box center [250, 38] width 33 height 14
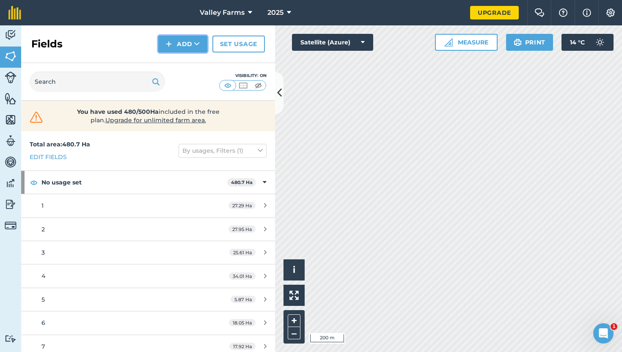
click at [186, 43] on button "Add" at bounding box center [182, 44] width 49 height 17
click at [182, 68] on link "Draw" at bounding box center [183, 63] width 47 height 19
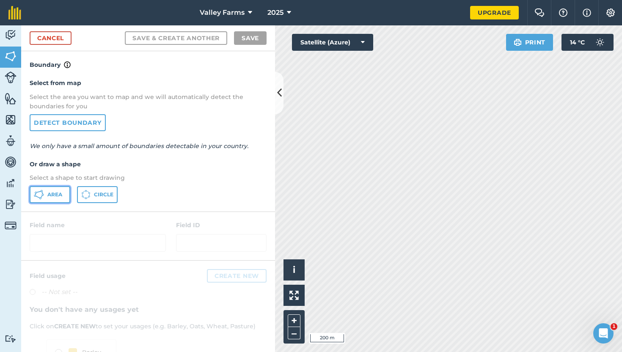
click at [54, 196] on span "Area" at bounding box center [54, 194] width 15 height 7
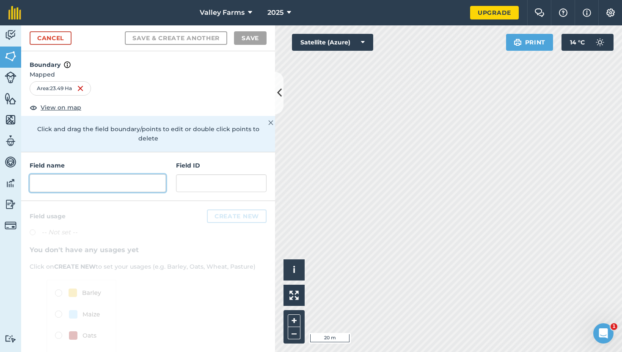
click at [109, 177] on input "text" at bounding box center [98, 183] width 136 height 18
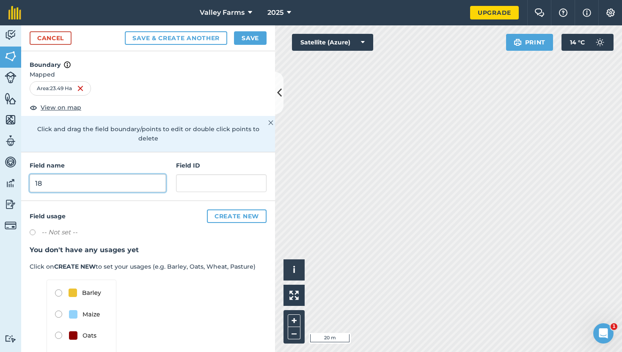
type input "18"
click at [255, 34] on button "Save" at bounding box center [250, 38] width 33 height 14
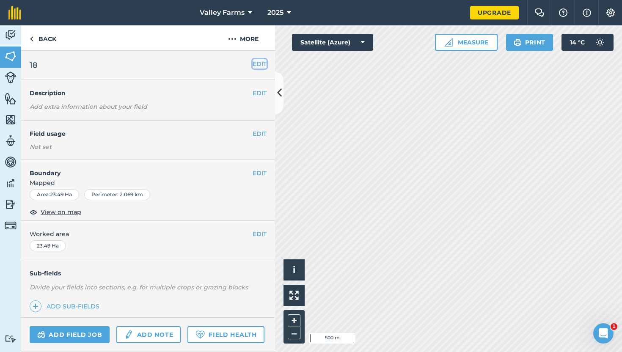
click at [256, 65] on button "EDIT" at bounding box center [260, 63] width 14 height 9
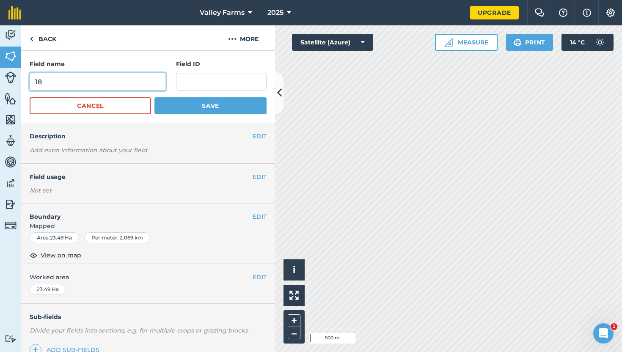
click at [61, 85] on input "18" at bounding box center [98, 82] width 136 height 18
type input "Airfield NE"
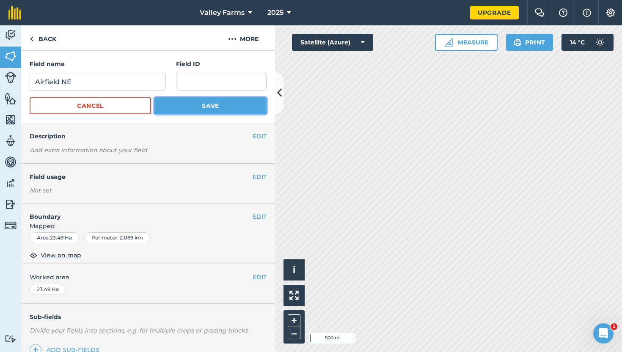
click at [194, 107] on button "Save" at bounding box center [210, 105] width 112 height 17
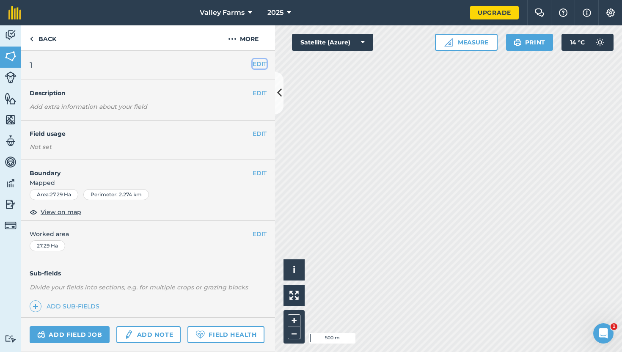
click at [262, 61] on button "EDIT" at bounding box center [260, 63] width 14 height 9
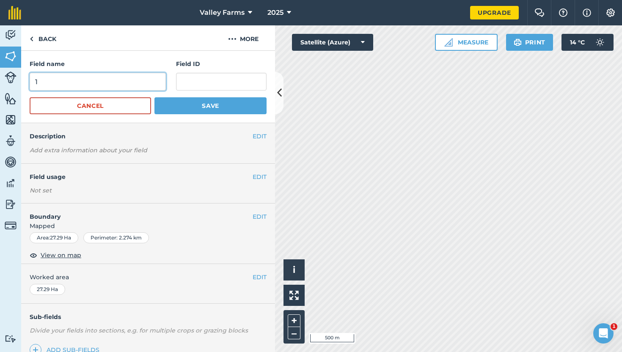
click at [61, 82] on input "1" at bounding box center [98, 82] width 136 height 18
type input "Airfield NW"
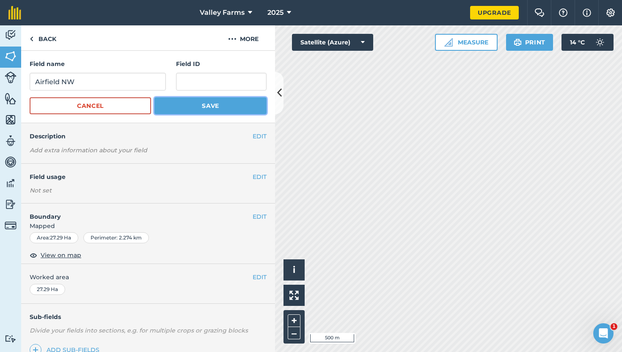
click at [239, 111] on button "Save" at bounding box center [210, 105] width 112 height 17
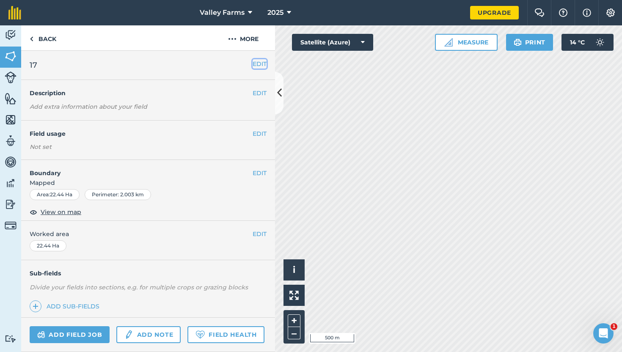
click at [254, 63] on button "EDIT" at bounding box center [260, 63] width 14 height 9
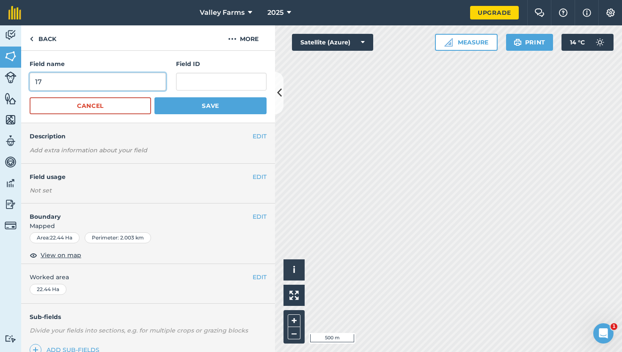
click at [66, 83] on input "17" at bounding box center [98, 82] width 136 height 18
type input "[GEOGRAPHIC_DATA]"
click at [226, 99] on button "Save" at bounding box center [210, 105] width 112 height 17
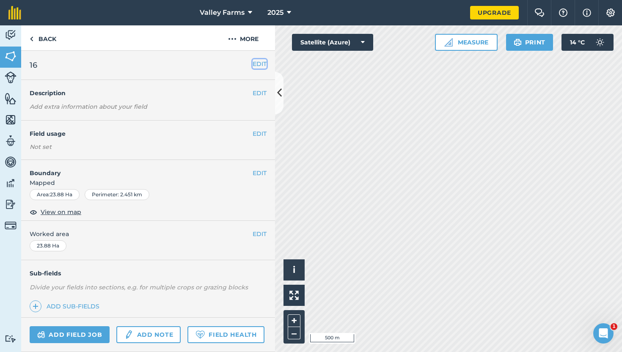
click at [254, 66] on button "EDIT" at bounding box center [260, 63] width 14 height 9
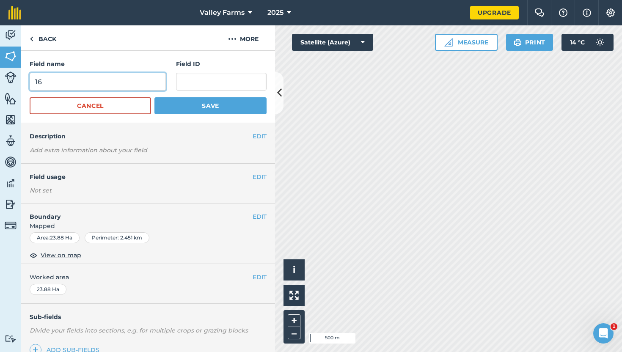
click at [84, 80] on input "16" at bounding box center [98, 82] width 136 height 18
type input "Airfield SE"
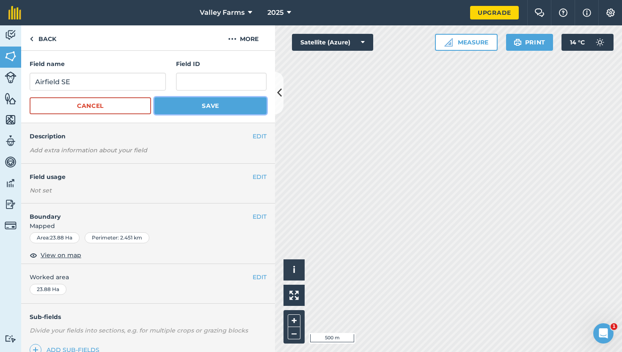
click at [197, 101] on button "Save" at bounding box center [210, 105] width 112 height 17
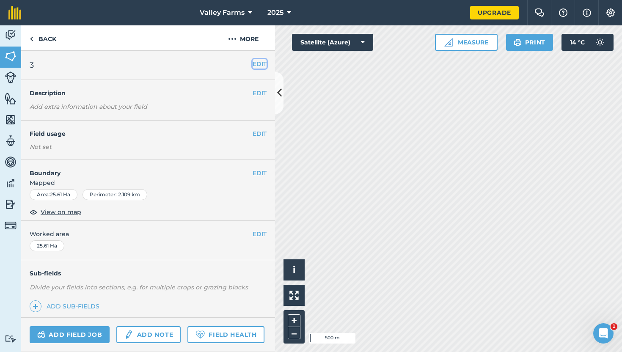
click at [259, 62] on button "EDIT" at bounding box center [260, 63] width 14 height 9
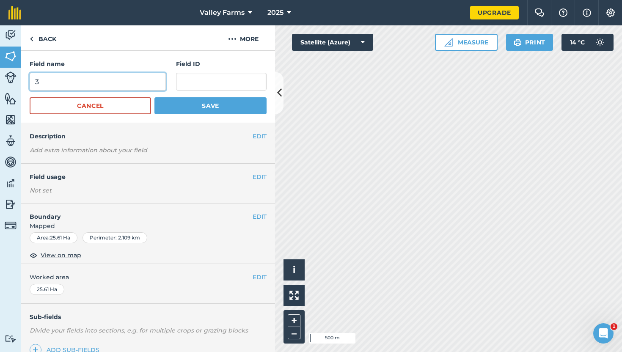
click at [72, 83] on input "3" at bounding box center [98, 82] width 136 height 18
type input "Airfield SW"
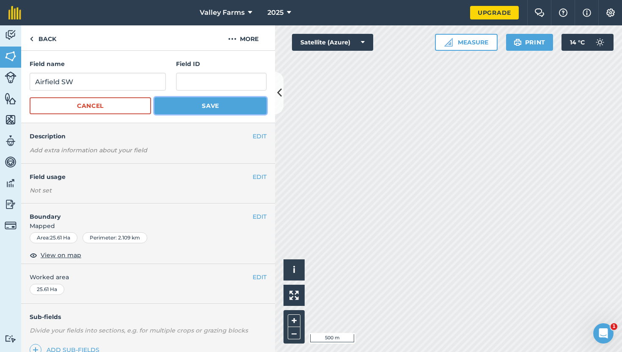
click at [201, 106] on button "Save" at bounding box center [210, 105] width 112 height 17
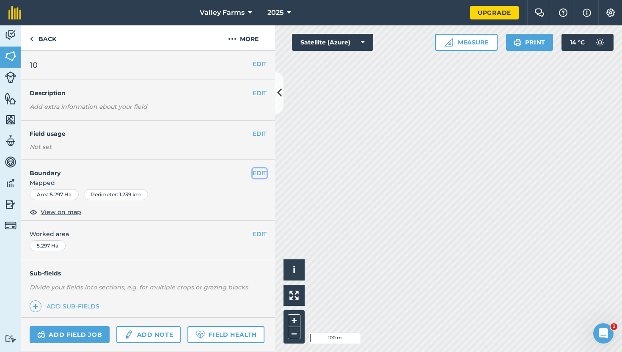
click at [259, 173] on button "EDIT" at bounding box center [260, 172] width 14 height 9
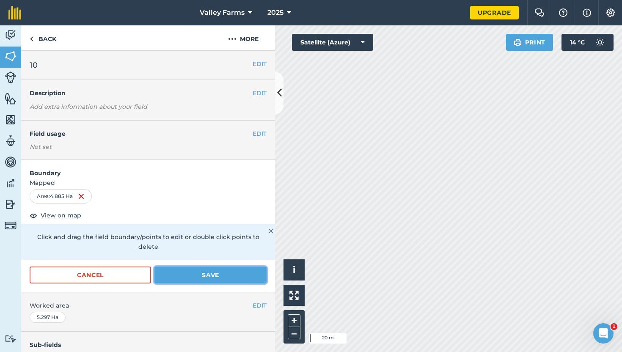
click at [210, 267] on button "Save" at bounding box center [210, 275] width 112 height 17
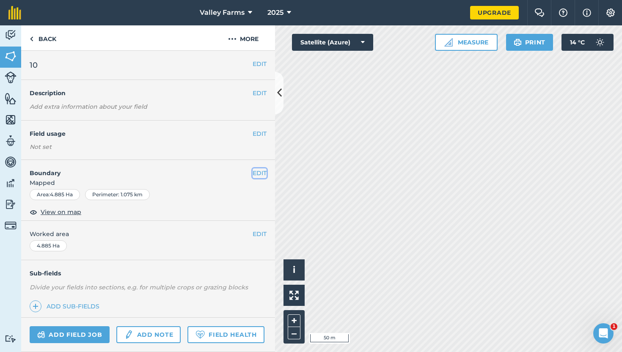
click at [262, 172] on button "EDIT" at bounding box center [260, 172] width 14 height 9
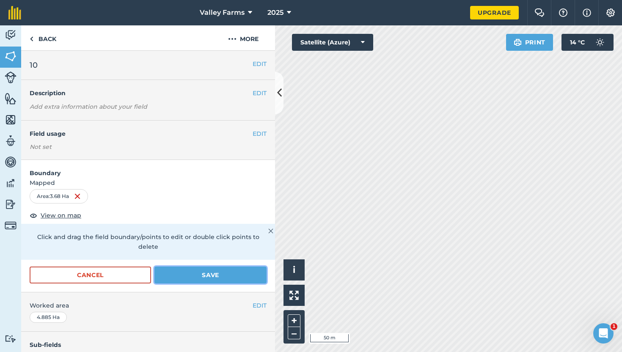
click at [209, 267] on button "Save" at bounding box center [210, 275] width 112 height 17
